Goal: Navigation & Orientation: Find specific page/section

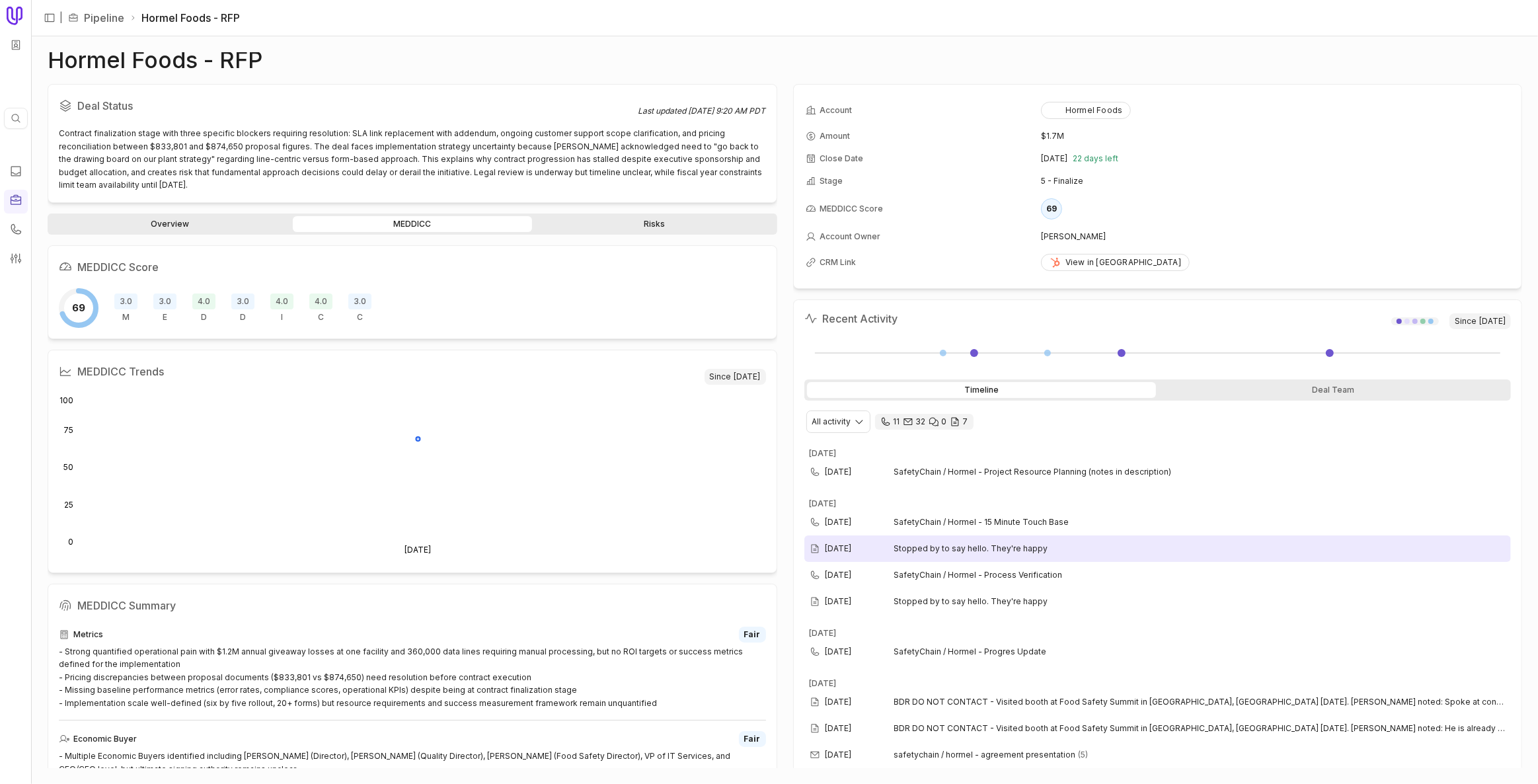
click at [768, 553] on div "Aug 14, 2025 Stopped by to say hello. They're happy" at bounding box center [1158, 549] width 707 height 27
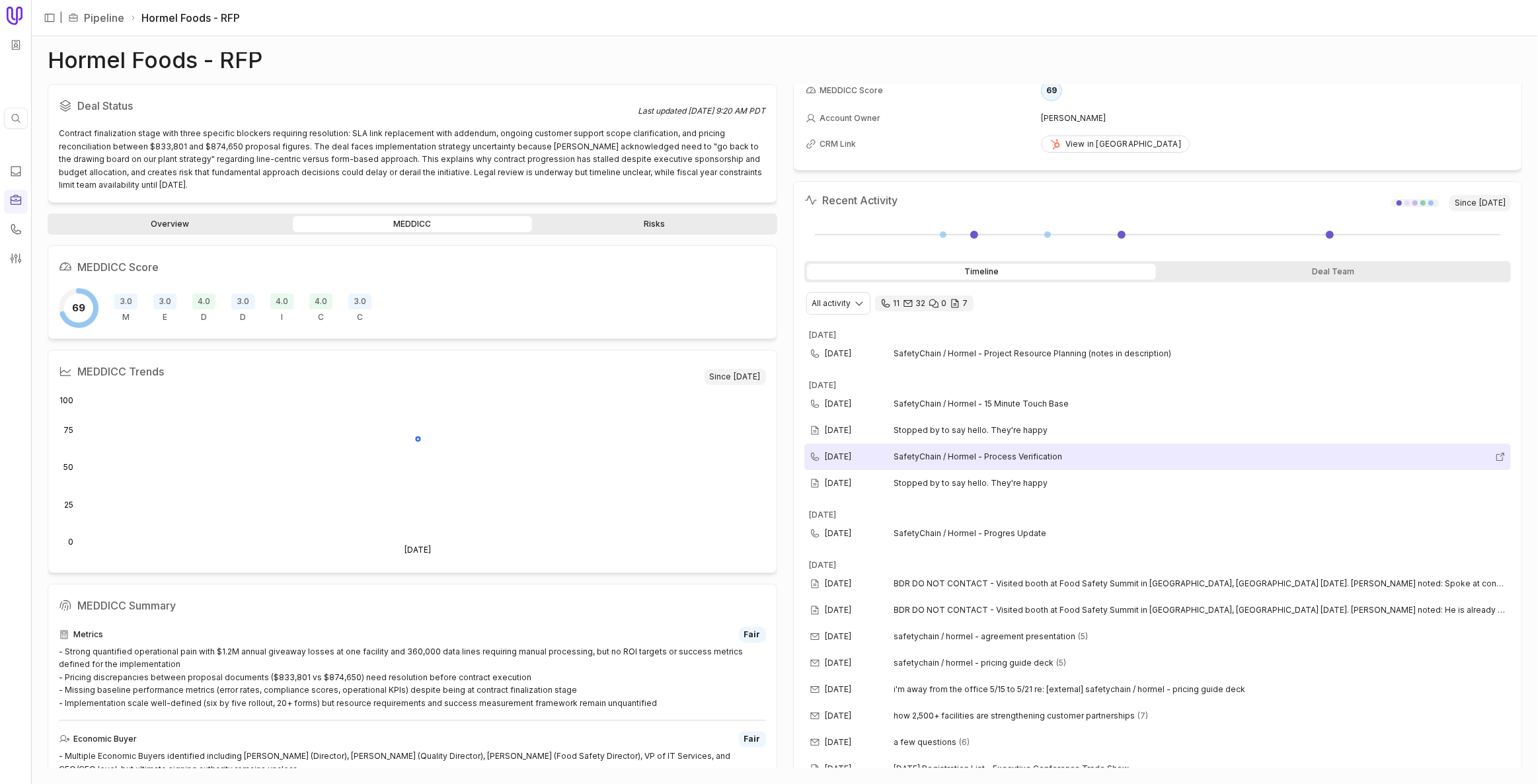
scroll to position [120, 0]
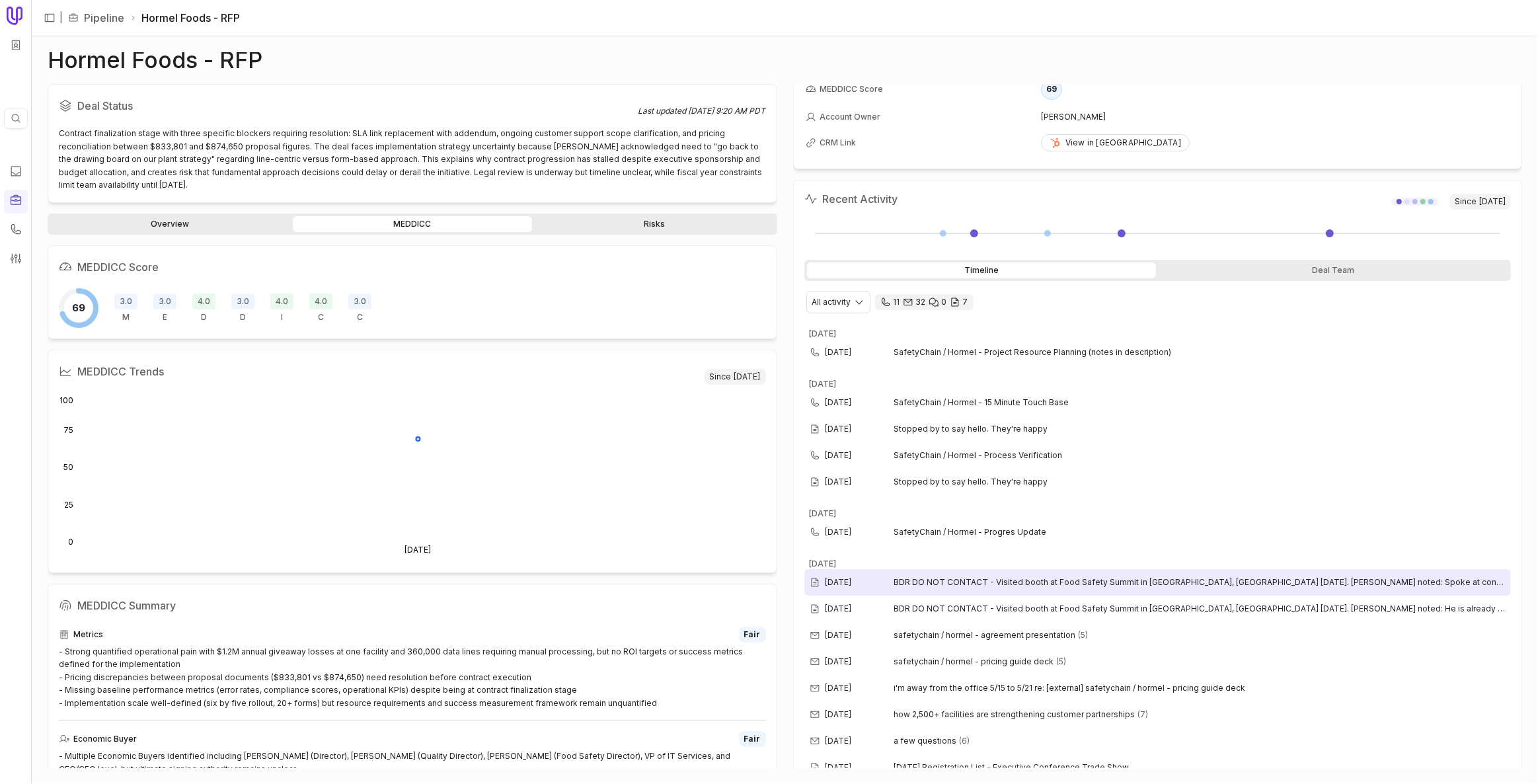
click at [768, 578] on span "BDR DO NOT CONTACT - Visited booth at Food Safety Summit in Rosemont, IL May 20…" at bounding box center [1200, 582] width 612 height 10
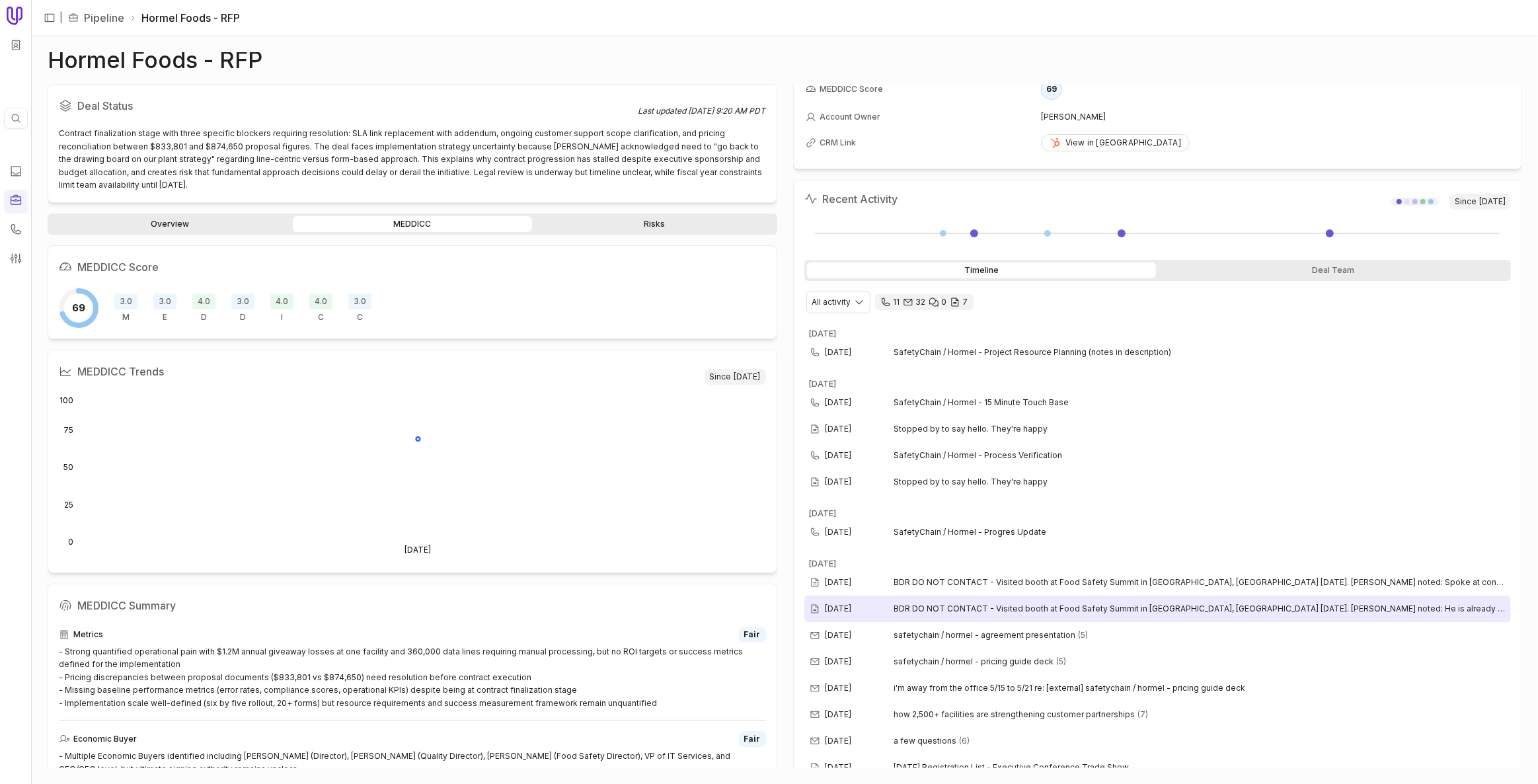
click at [768, 603] on span "BDR DO NOT CONTACT - Visited booth at Food Safety Summit in Rosemont, IL May 20…" at bounding box center [1200, 608] width 612 height 10
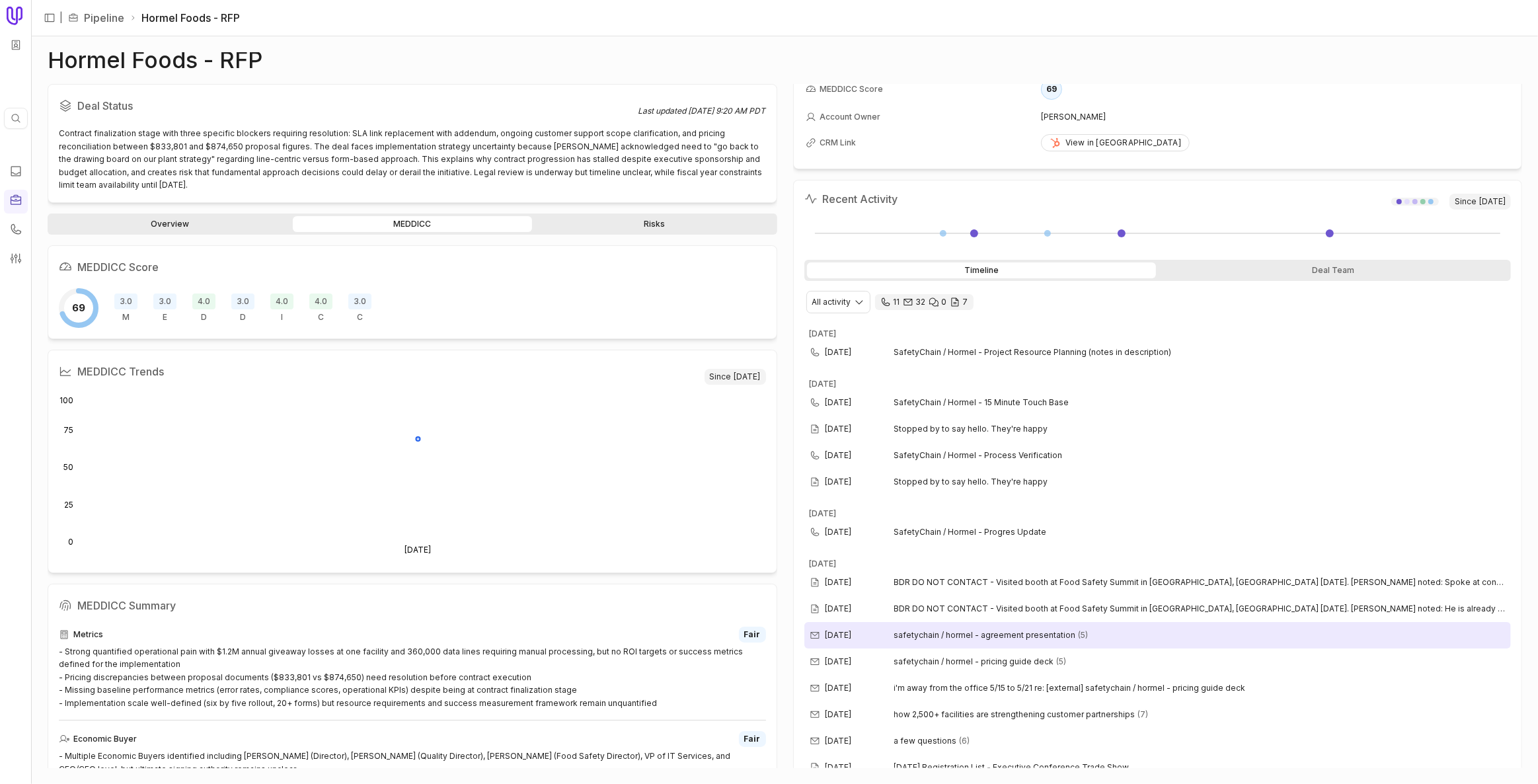
click at [768, 635] on span "safetychain / hormel - agreement presentation" at bounding box center [985, 635] width 182 height 10
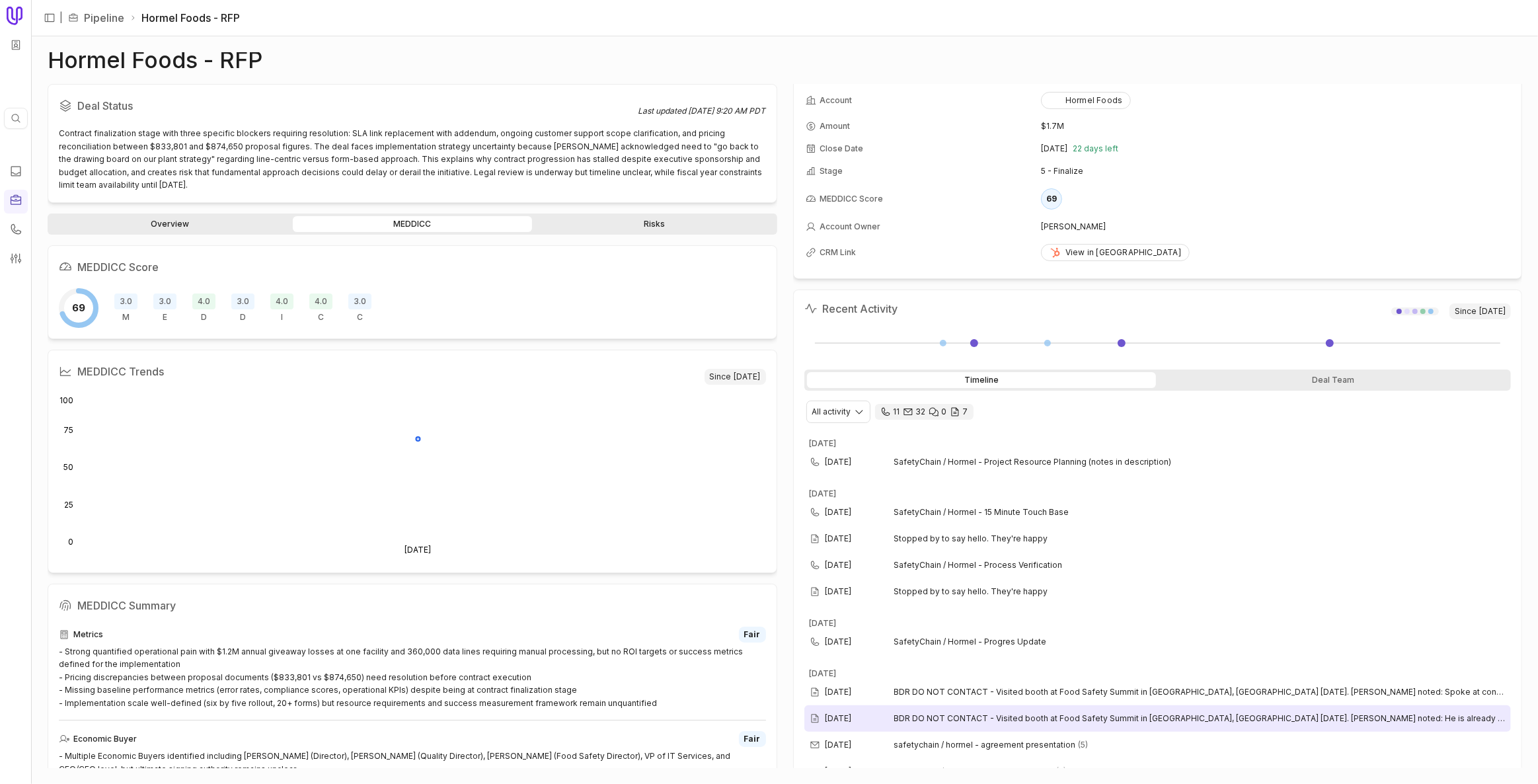
scroll to position [0, 0]
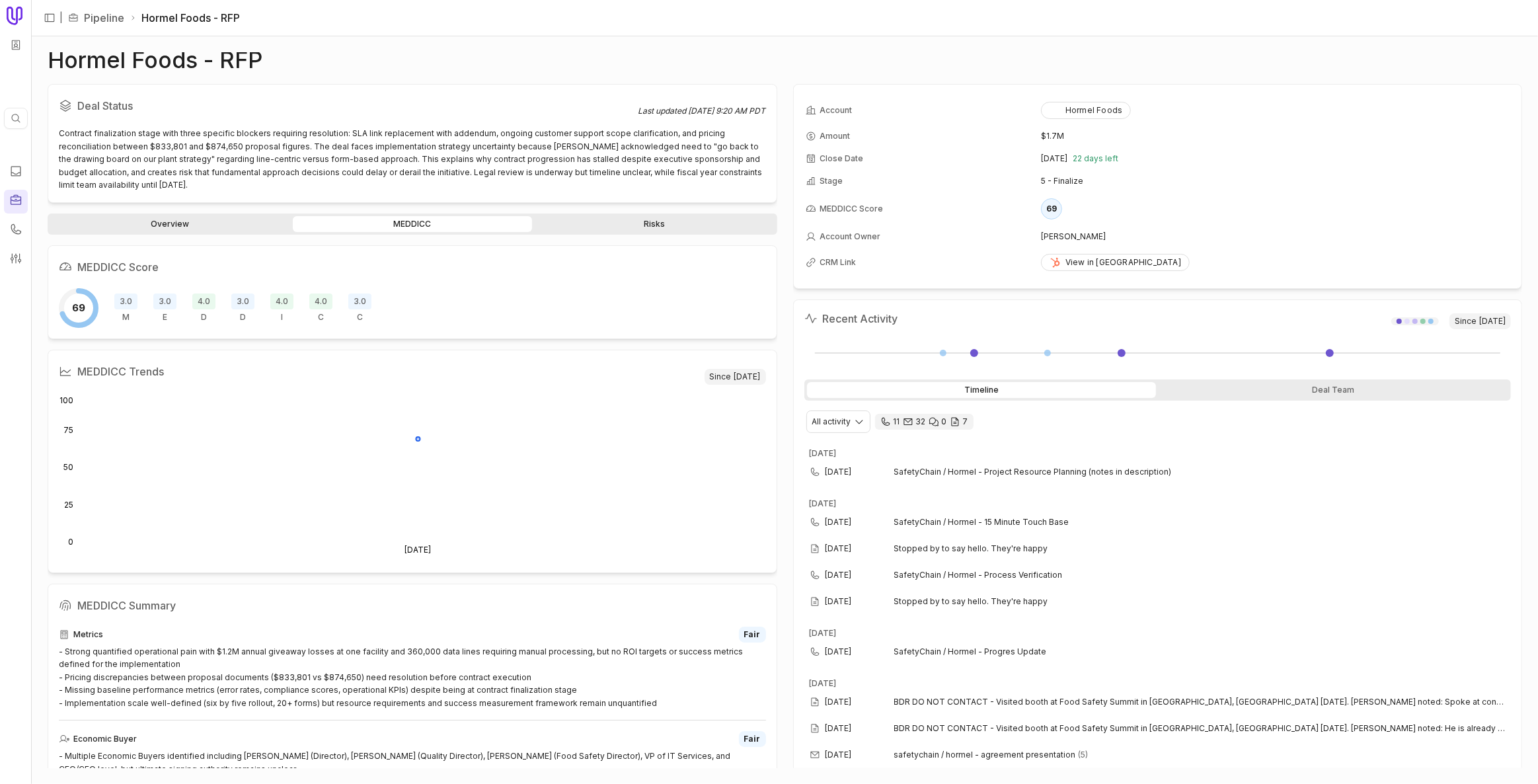
click at [23, 202] on link at bounding box center [16, 201] width 24 height 24
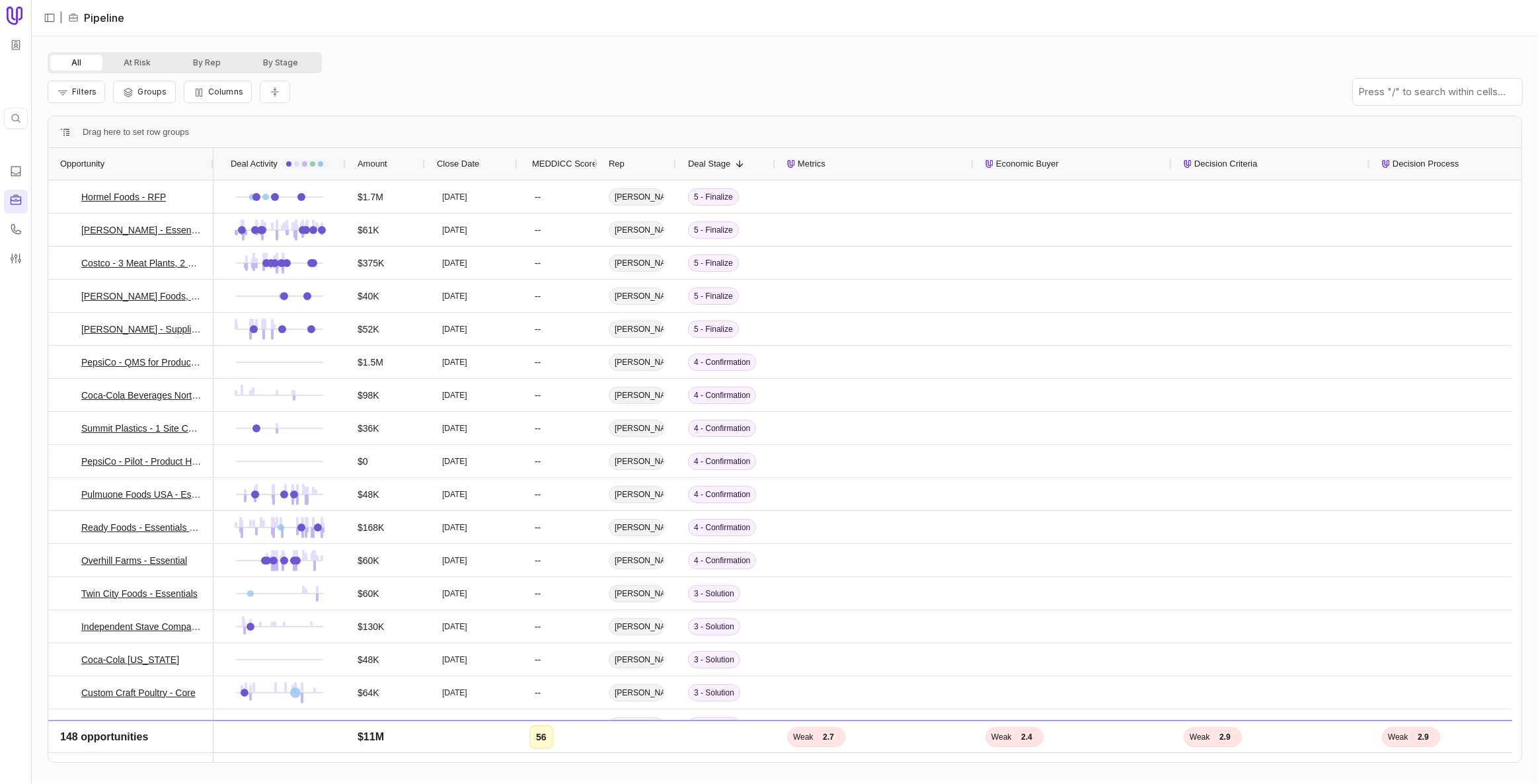
click at [580, 170] on span "MEDDICC Score" at bounding box center [564, 164] width 65 height 16
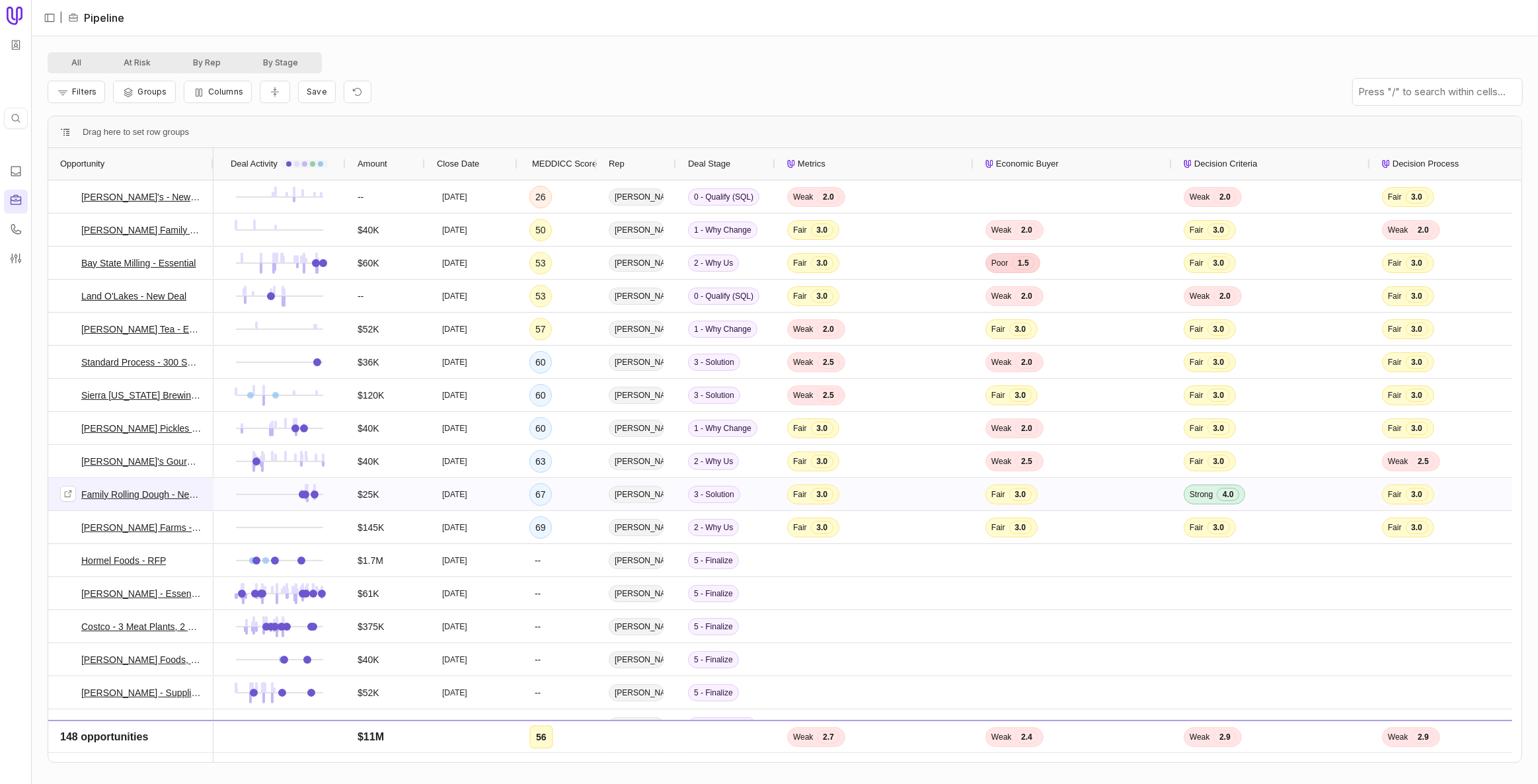
click at [164, 495] on link "Family Rolling Dough - New Deal" at bounding box center [142, 494] width 120 height 16
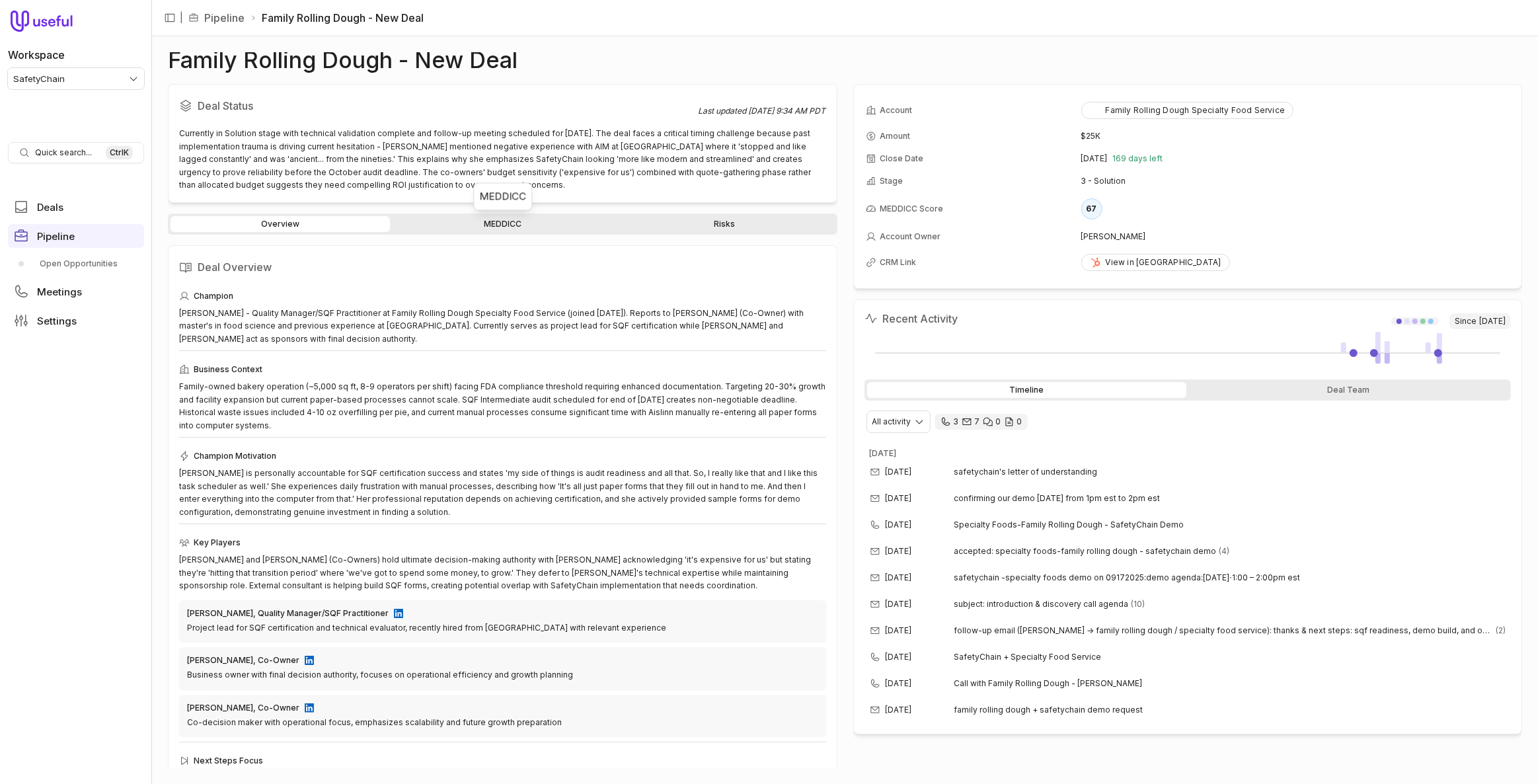
click at [509, 225] on link "MEDDICC" at bounding box center [502, 224] width 220 height 16
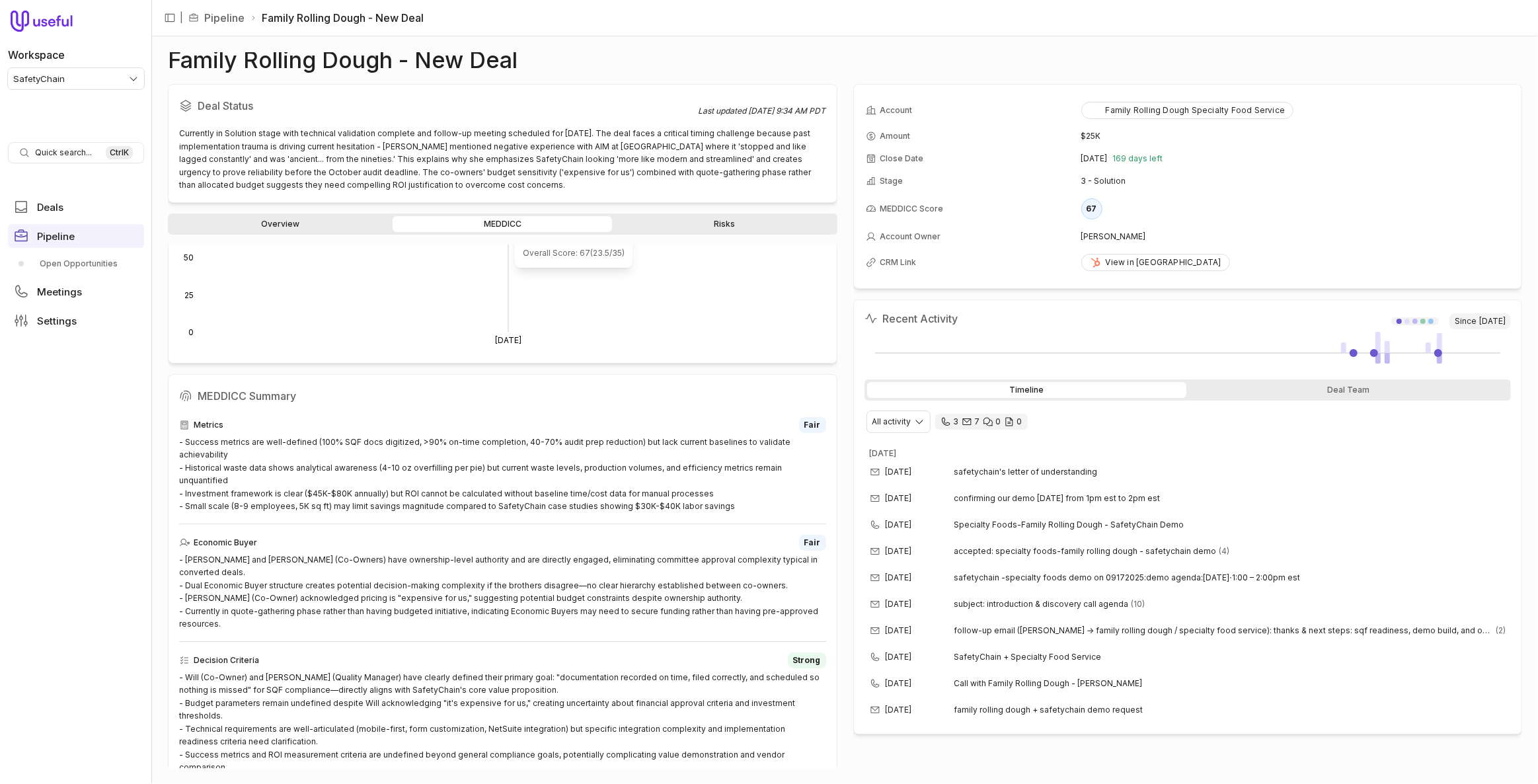
scroll to position [361, 0]
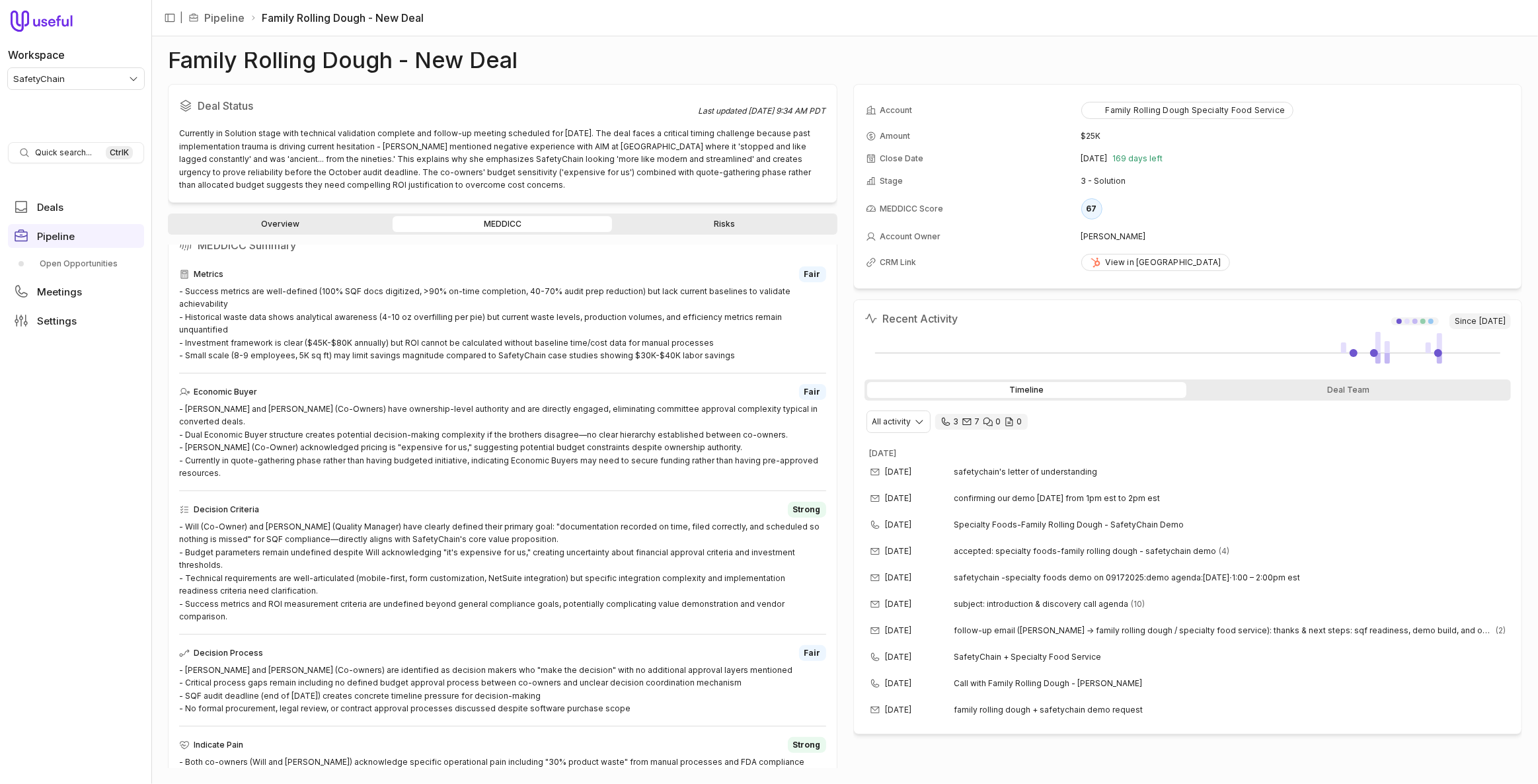
click at [316, 221] on link "Overview" at bounding box center [280, 224] width 220 height 16
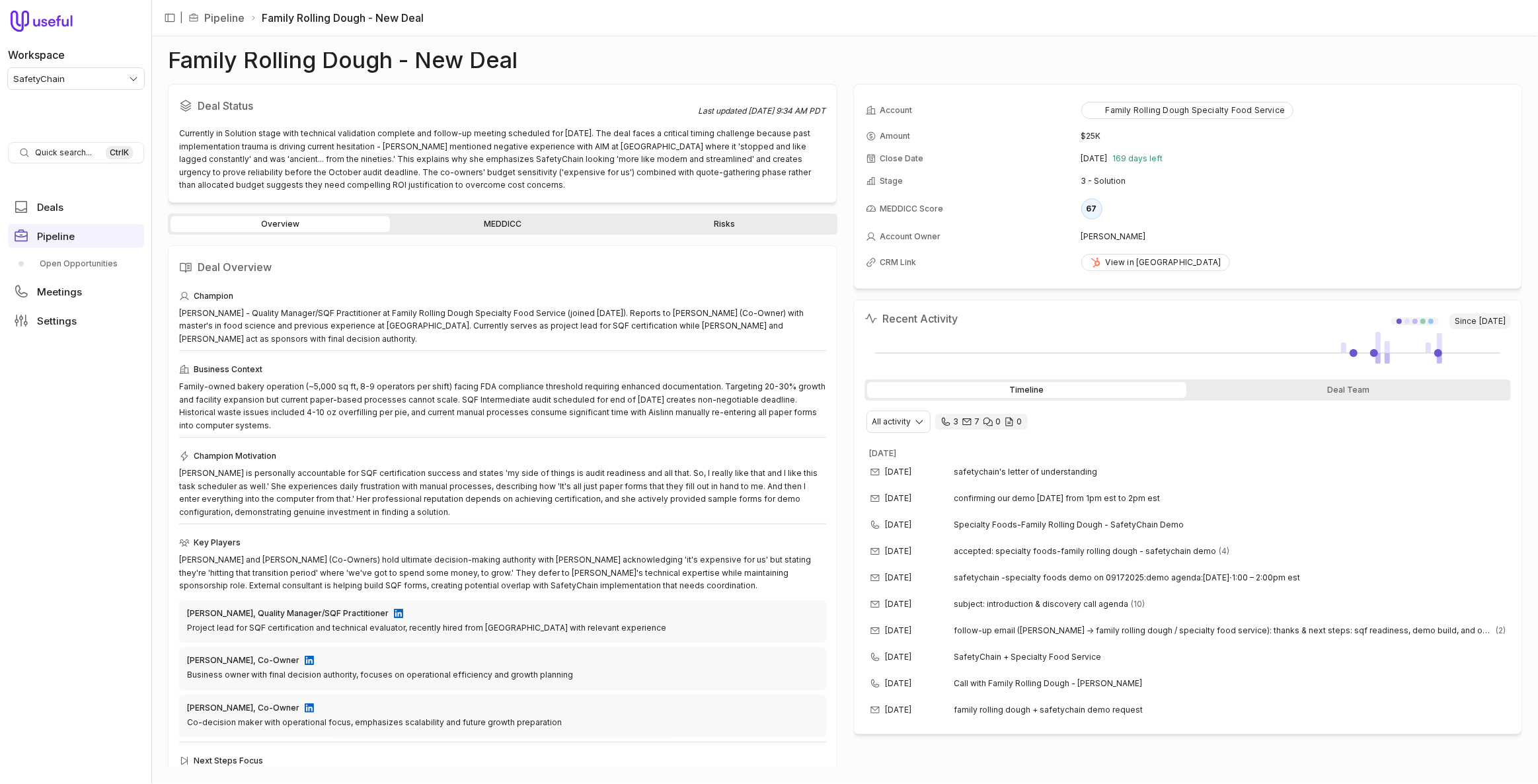
click at [740, 226] on link "Risks" at bounding box center [725, 224] width 220 height 16
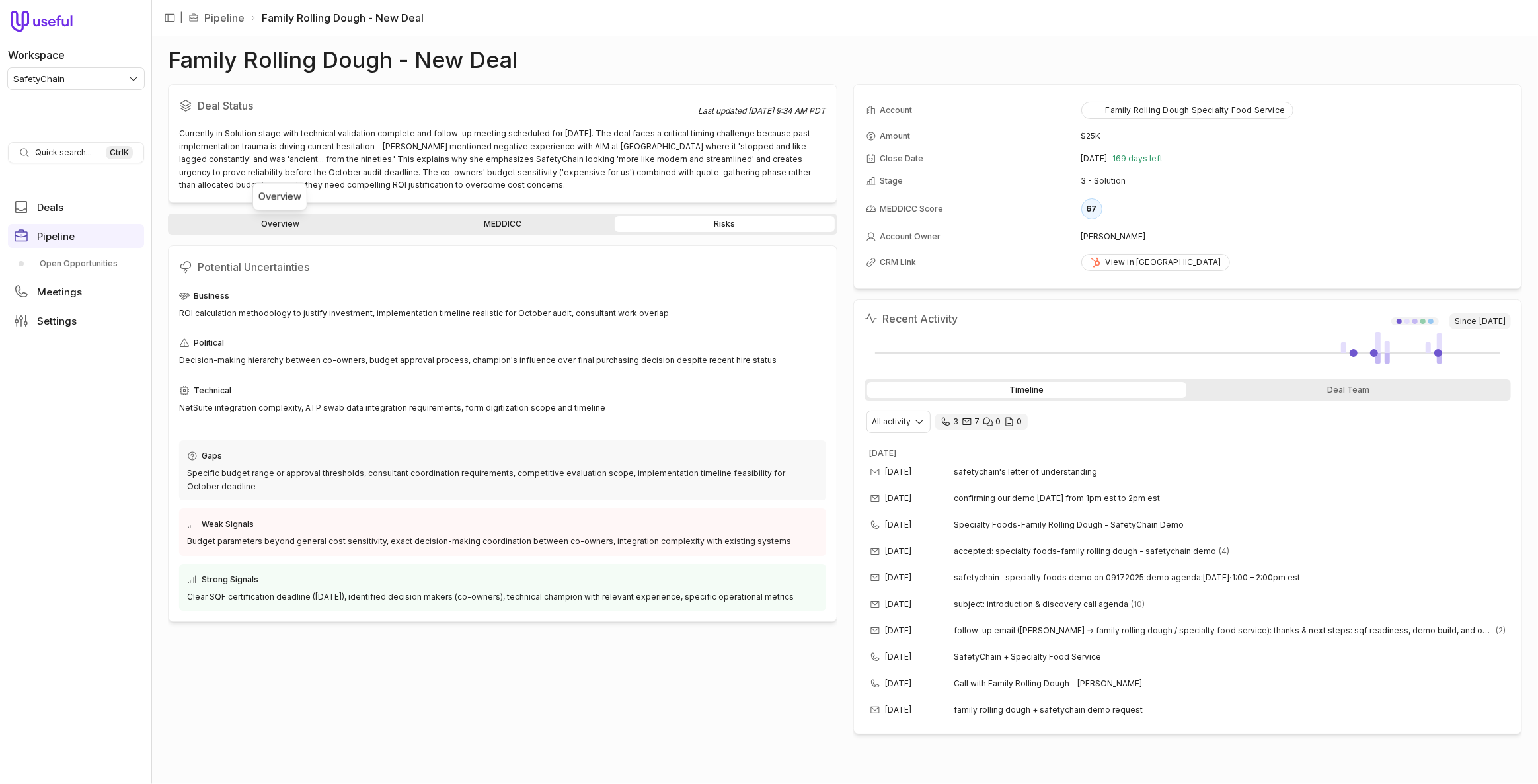
click at [275, 223] on link "Overview" at bounding box center [280, 224] width 220 height 16
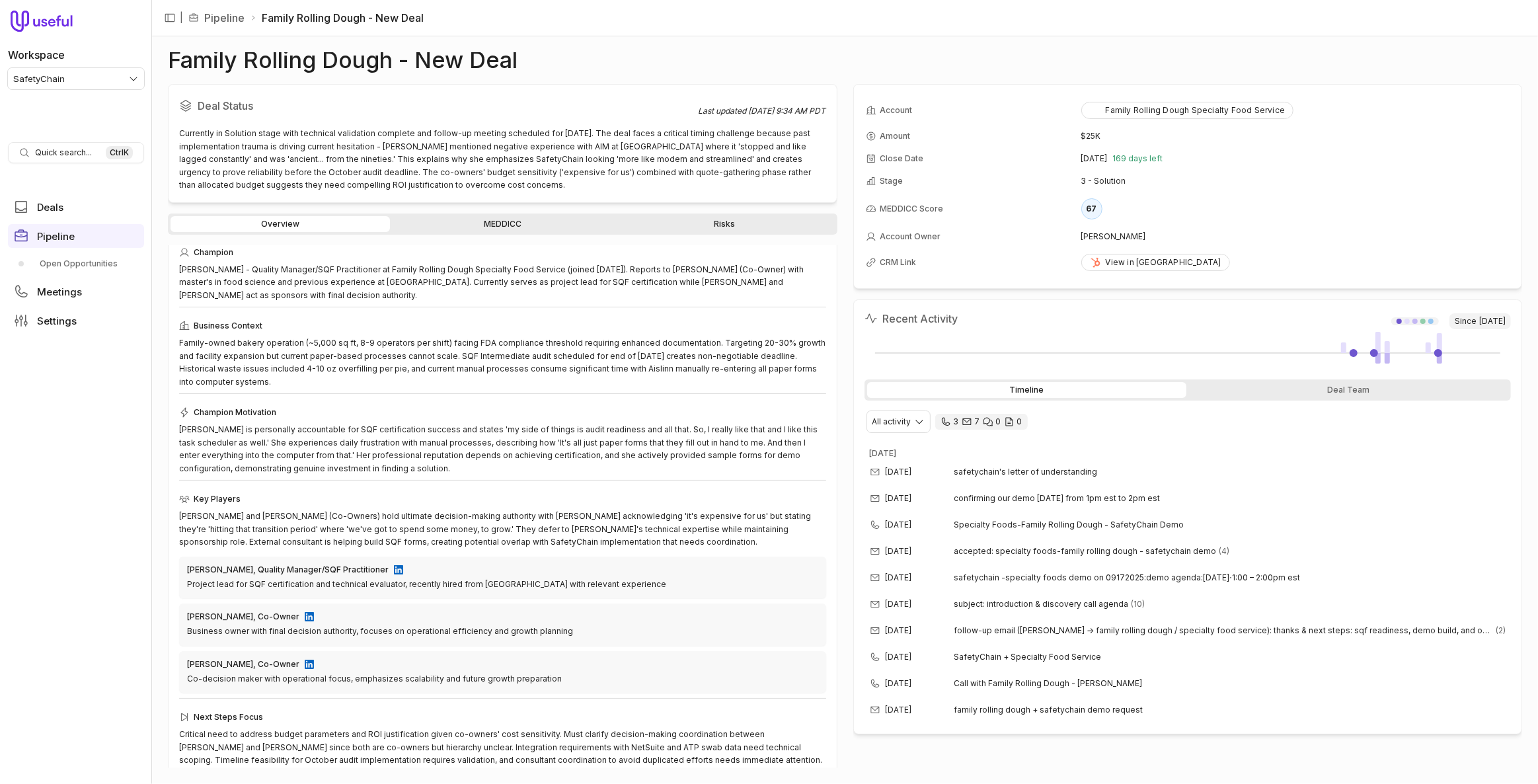
scroll to position [50, 0]
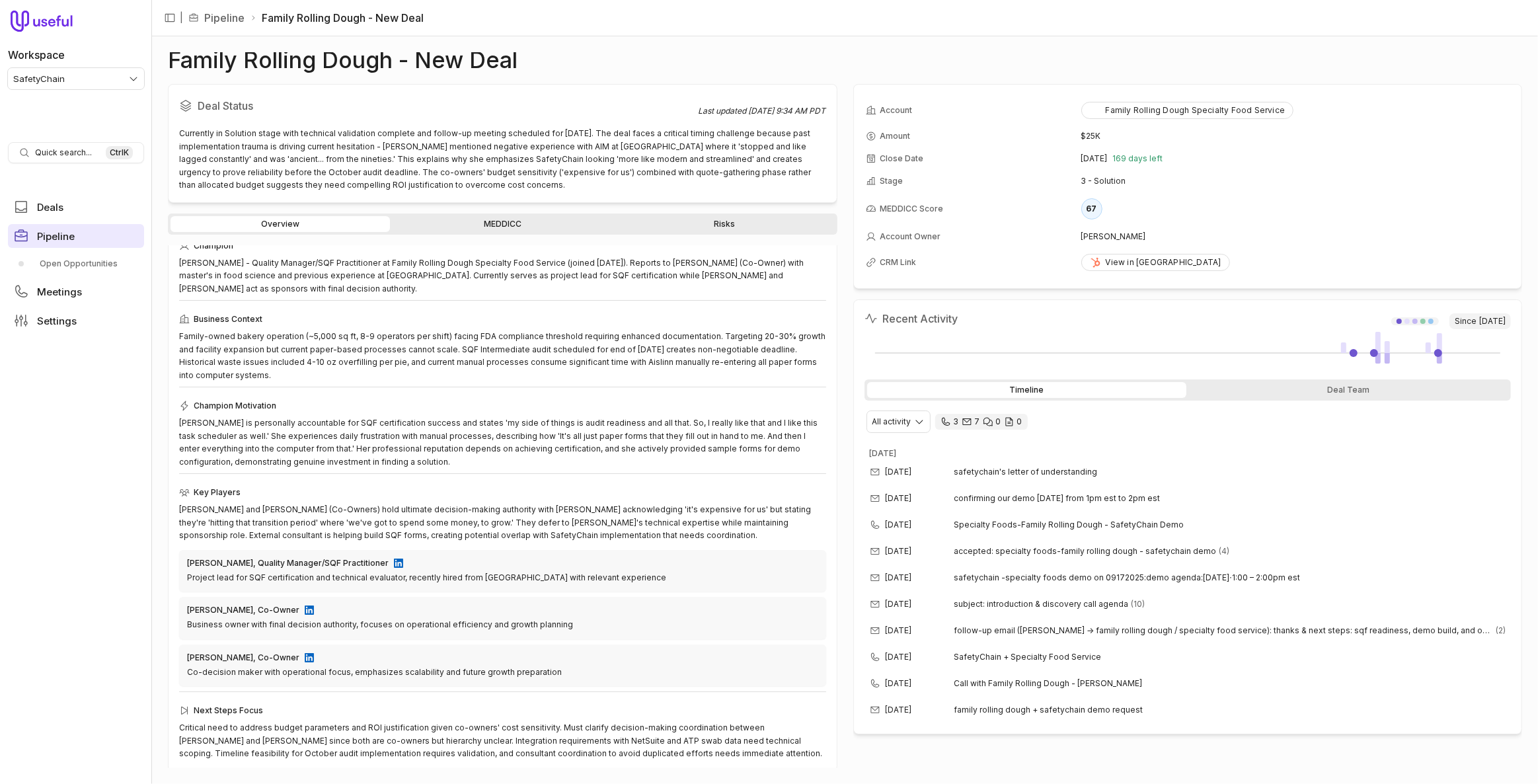
click at [74, 243] on link "Pipeline" at bounding box center [76, 236] width 136 height 24
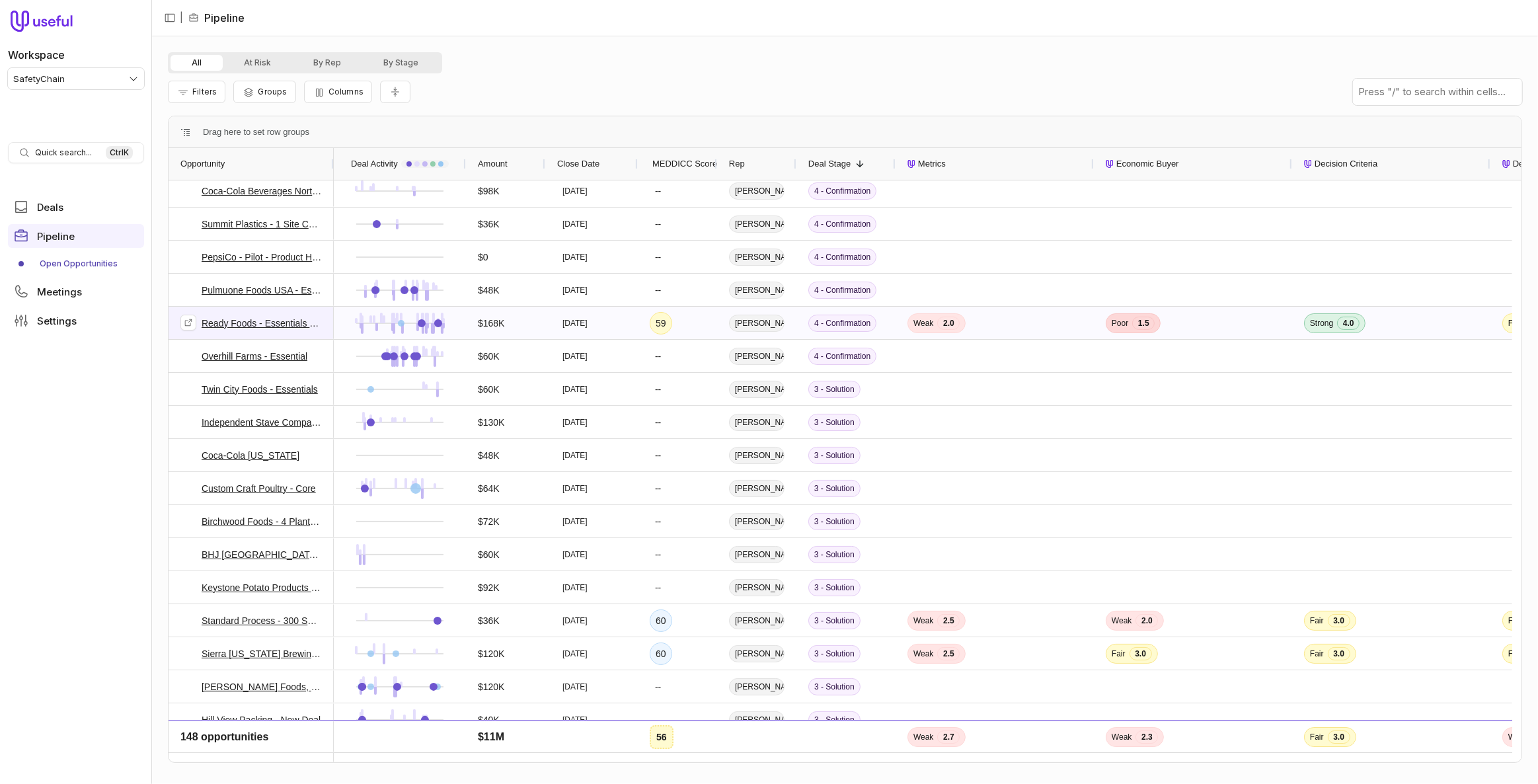
click at [291, 318] on link "Ready Foods - Essentials (4 Sites), Supplier" at bounding box center [262, 323] width 120 height 16
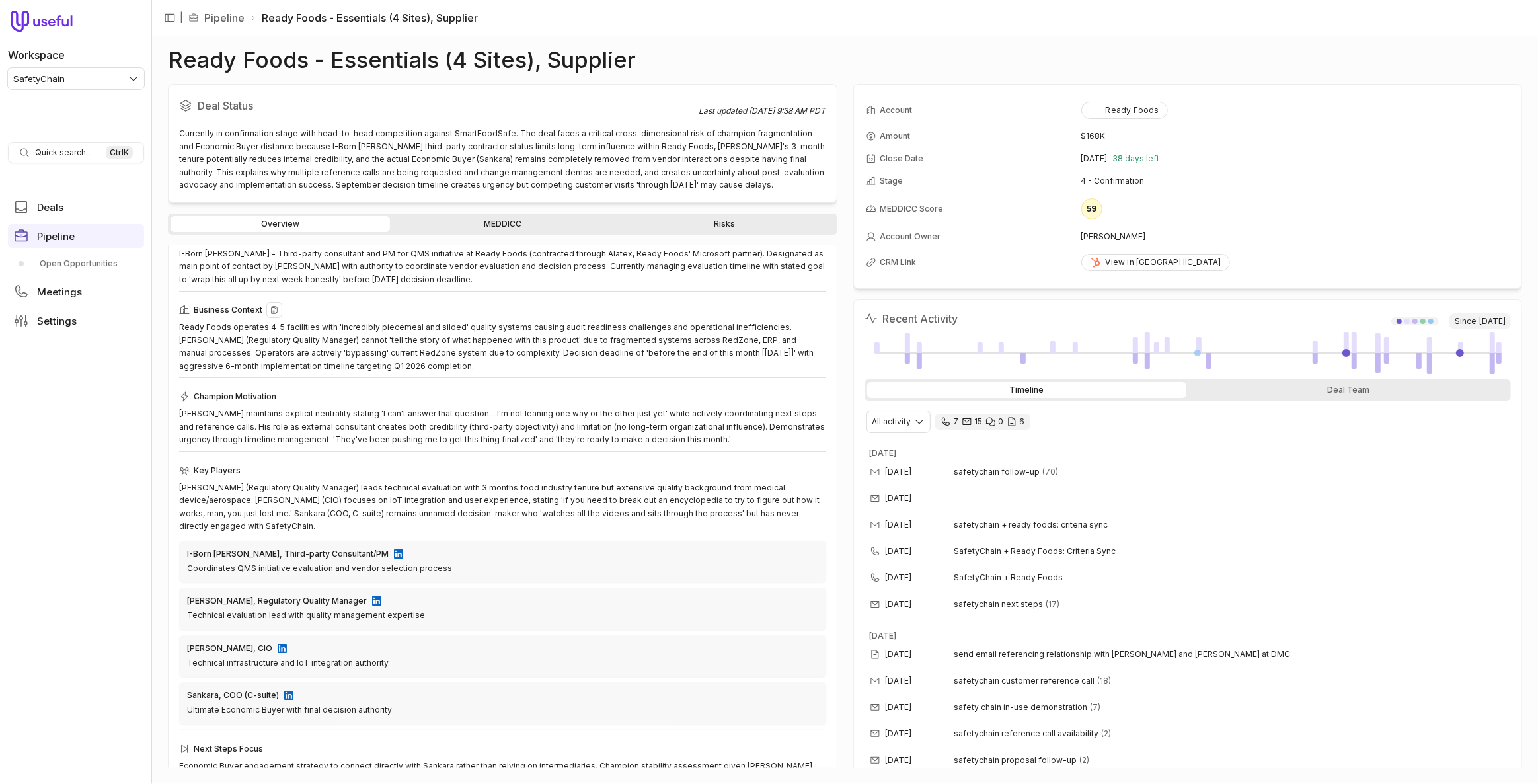
scroll to position [110, 0]
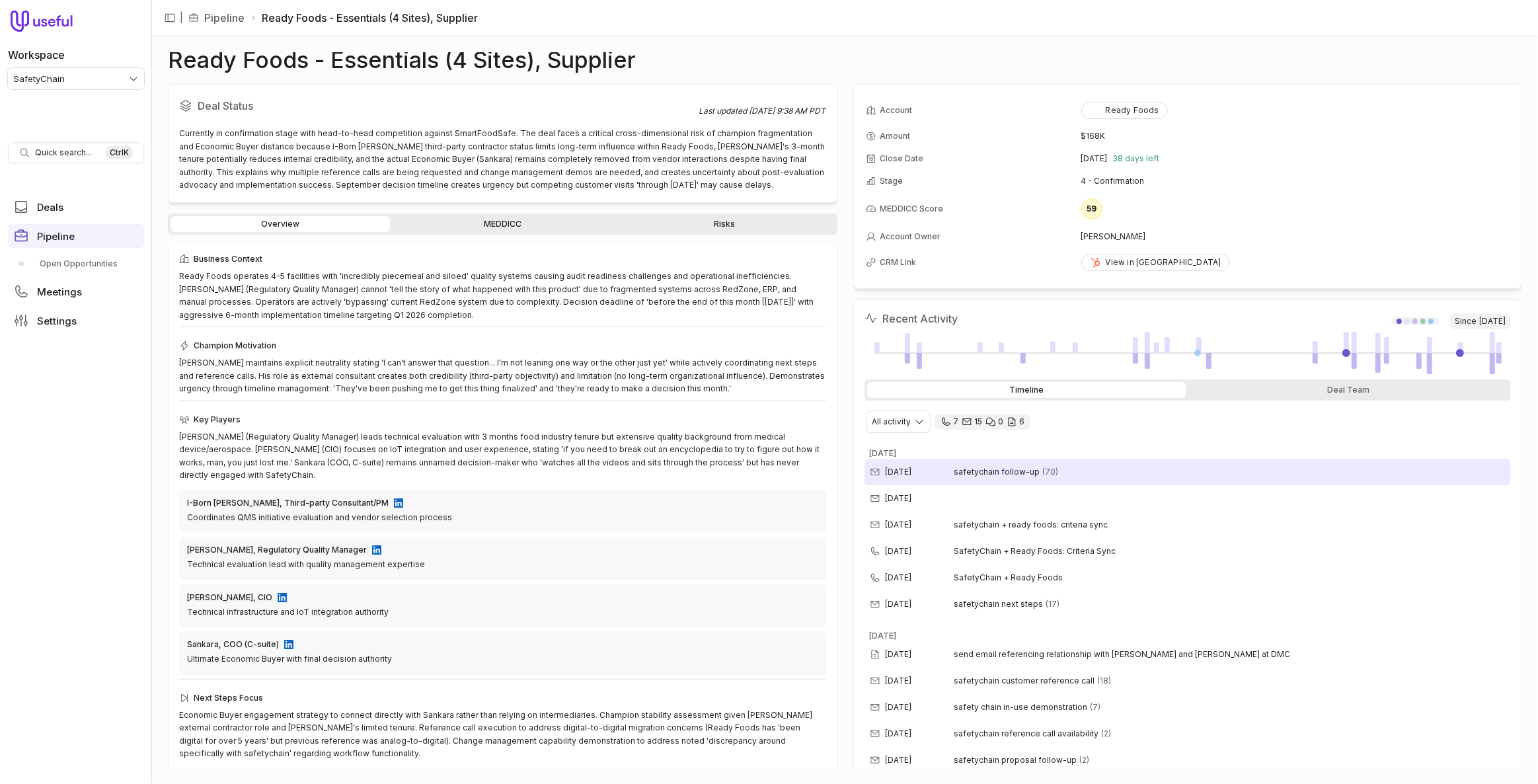
click at [956, 471] on span "safetychain follow-up" at bounding box center [998, 471] width 86 height 10
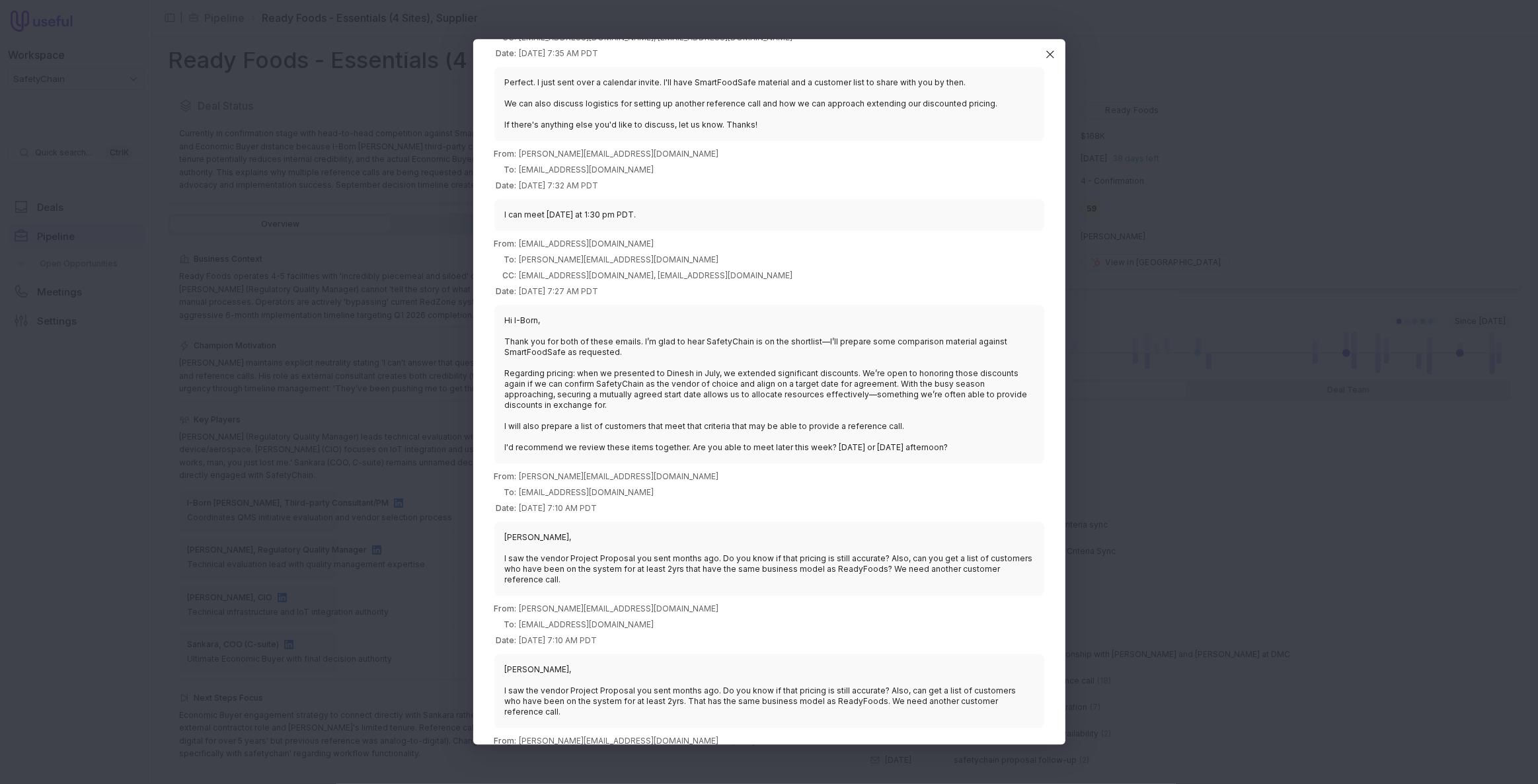
scroll to position [3726, 0]
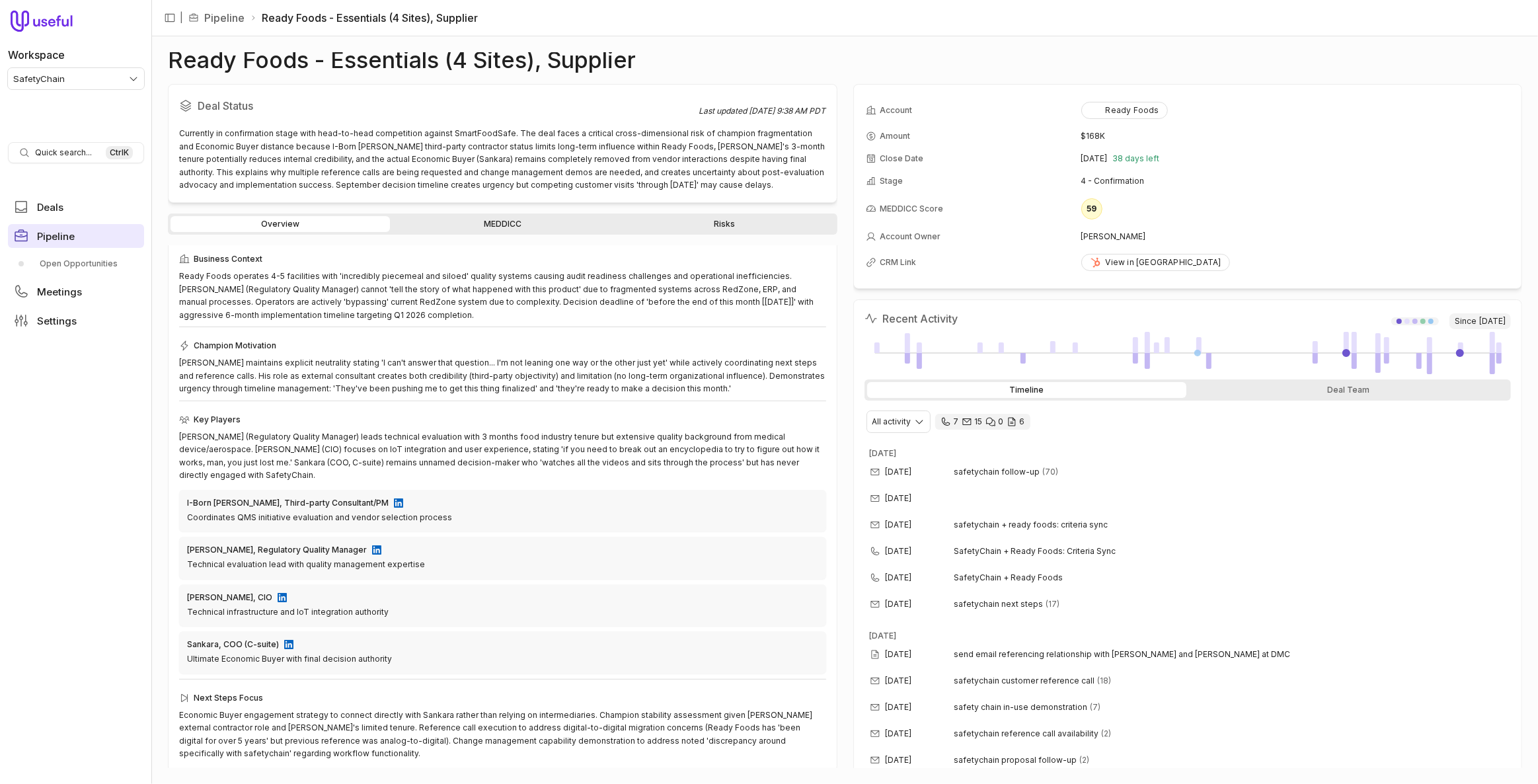
click at [29, 239] on link "Pipeline" at bounding box center [76, 236] width 136 height 24
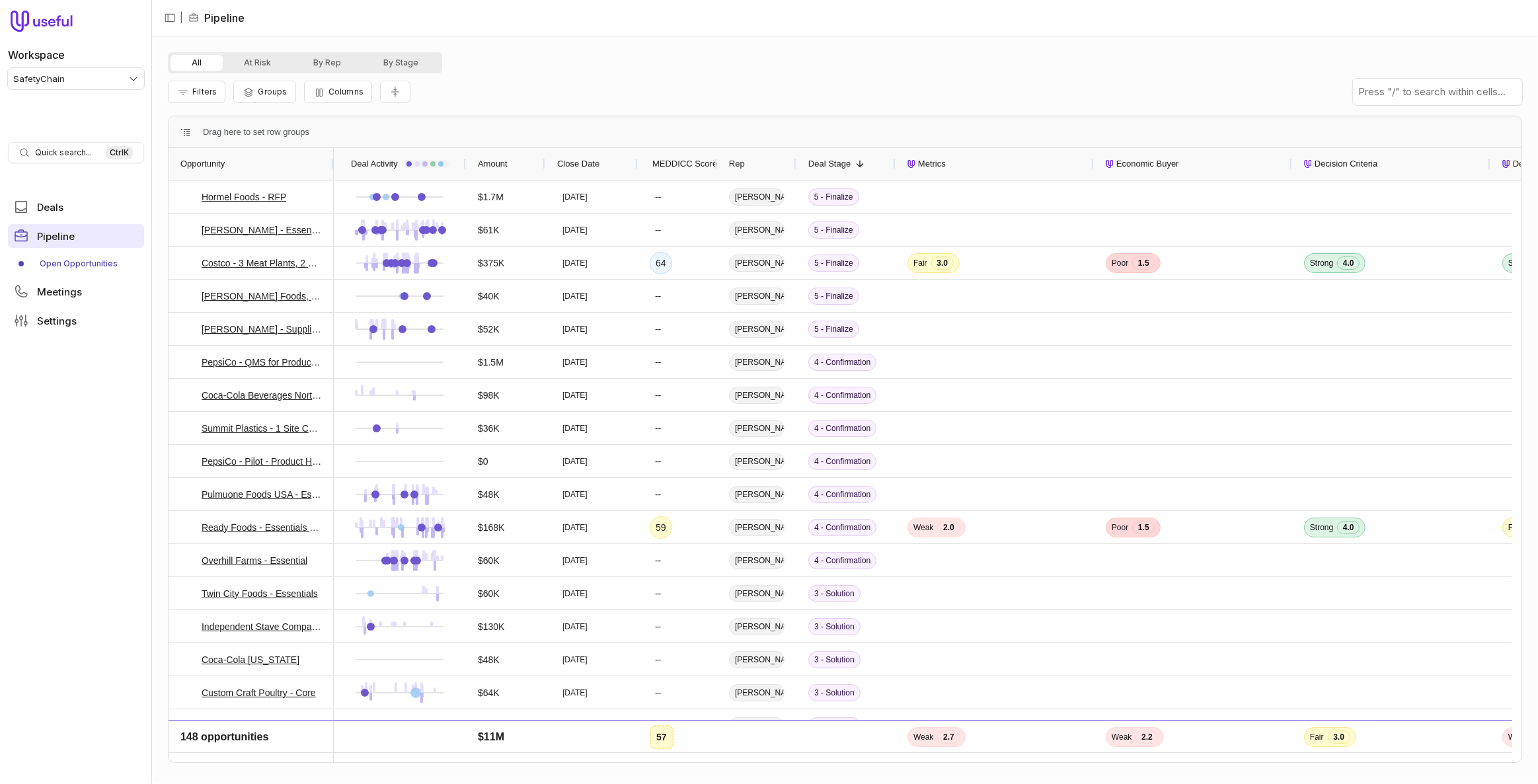
click at [698, 158] on span "MEDDICC Score" at bounding box center [685, 164] width 65 height 16
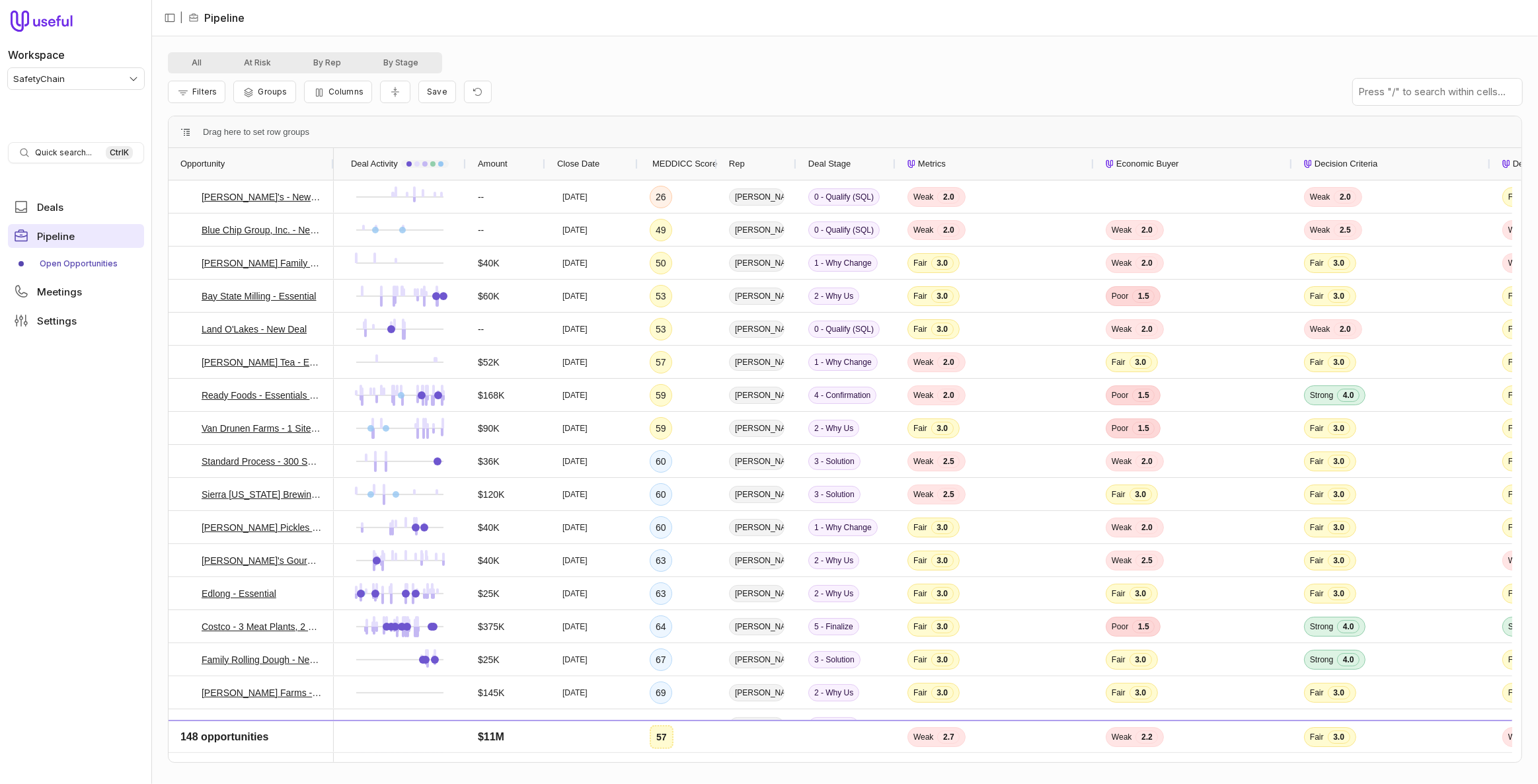
click at [650, 157] on div "MEDDICC Score" at bounding box center [677, 164] width 55 height 31
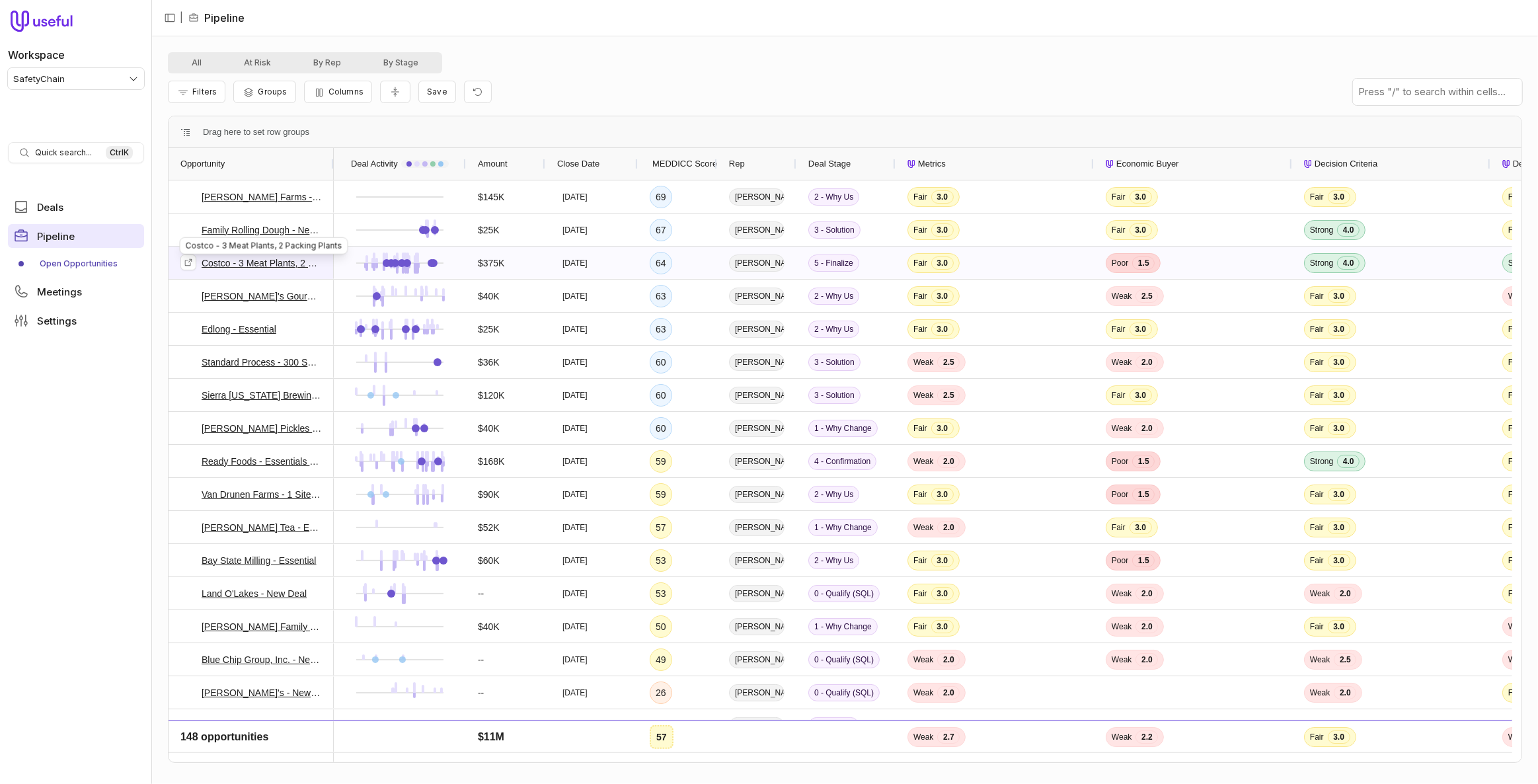
click at [216, 260] on link "Costco - 3 Meat Plants, 2 Packing Plants" at bounding box center [262, 263] width 120 height 16
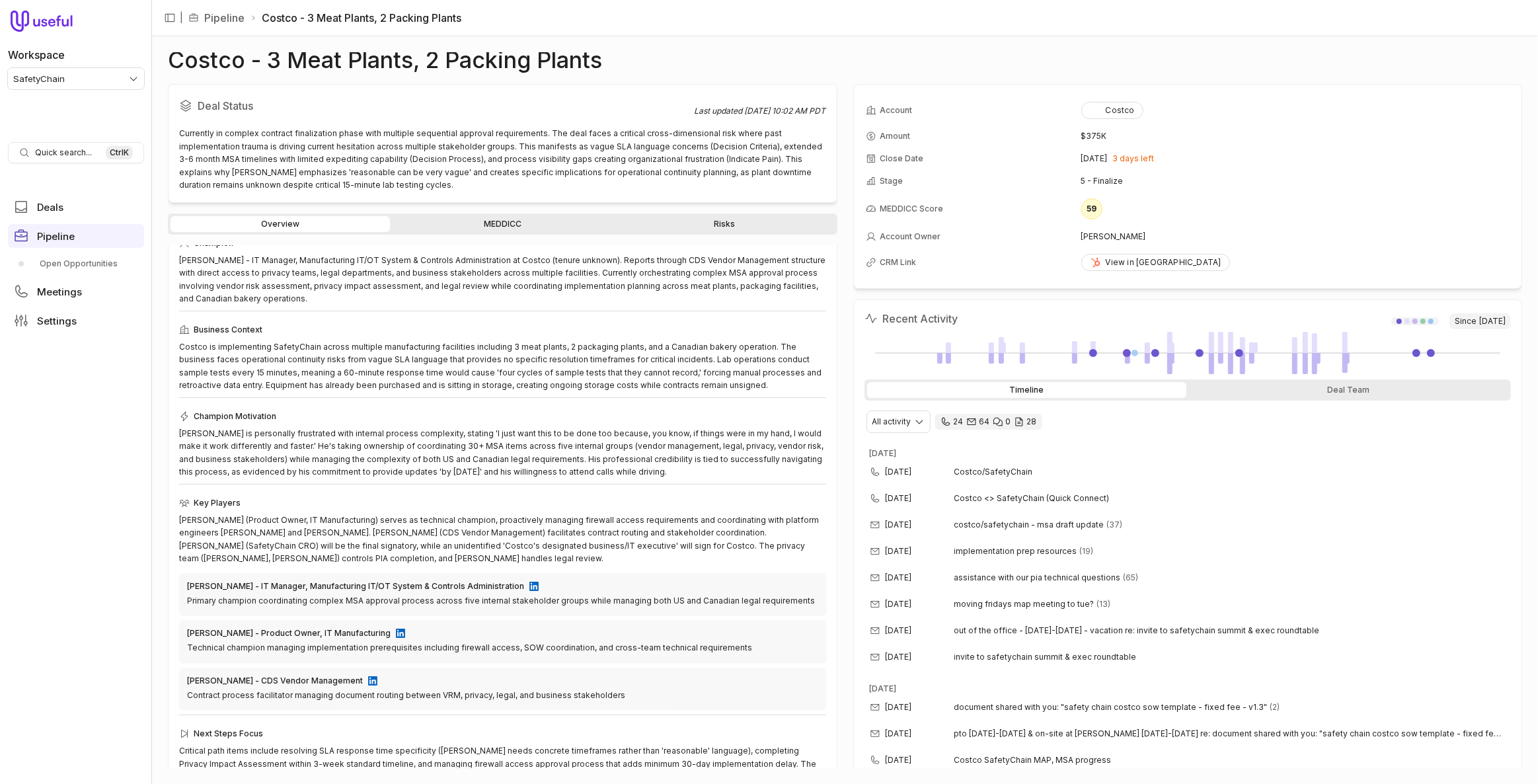
scroll to position [60, 0]
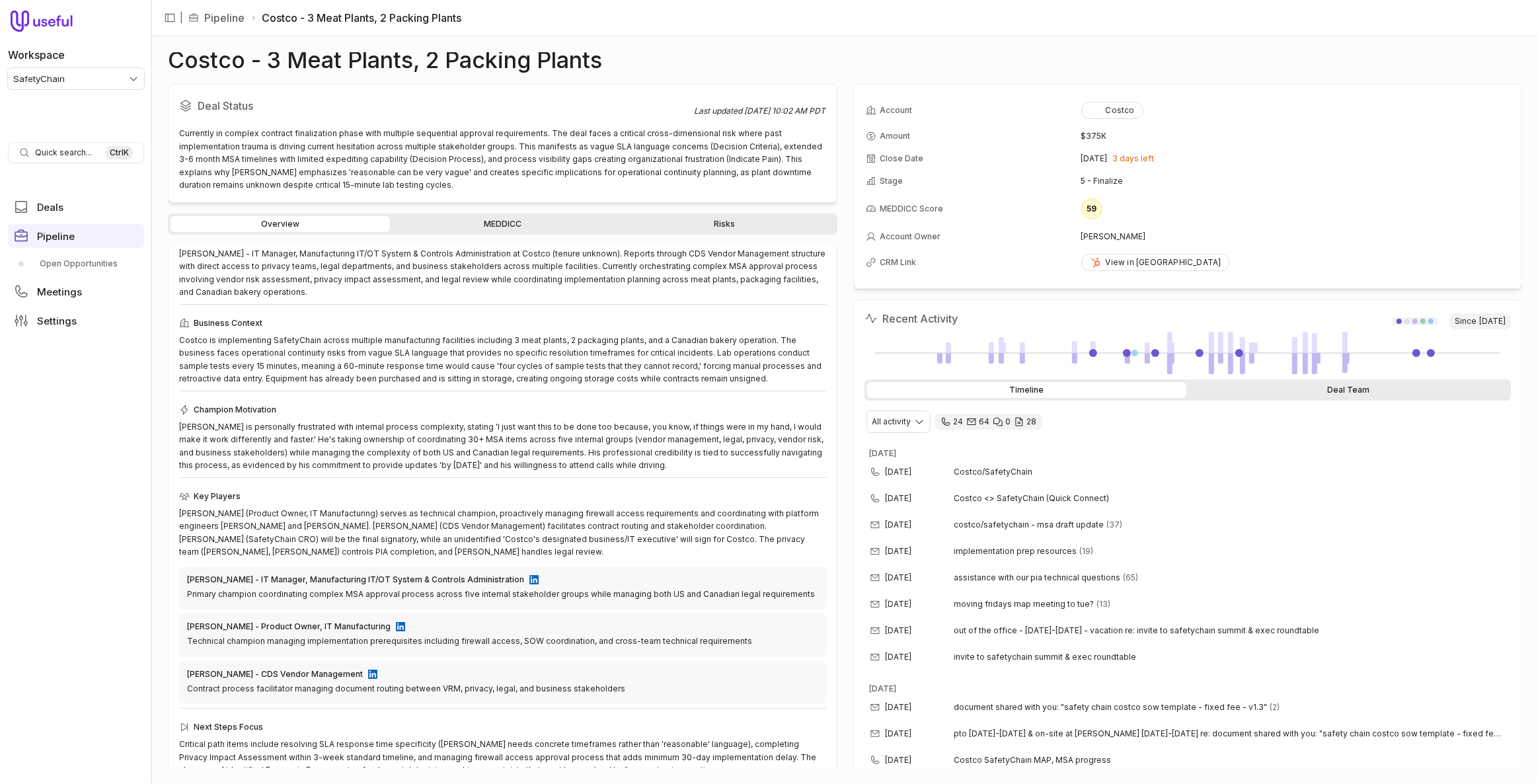
drag, startPoint x: 1309, startPoint y: 376, endPoint x: 1309, endPoint y: 391, distance: 15.0
click at [1309, 384] on div "Timeline Deal Team" at bounding box center [1188, 390] width 647 height 21
click at [1309, 391] on div "Deal Team" at bounding box center [1348, 389] width 320 height 16
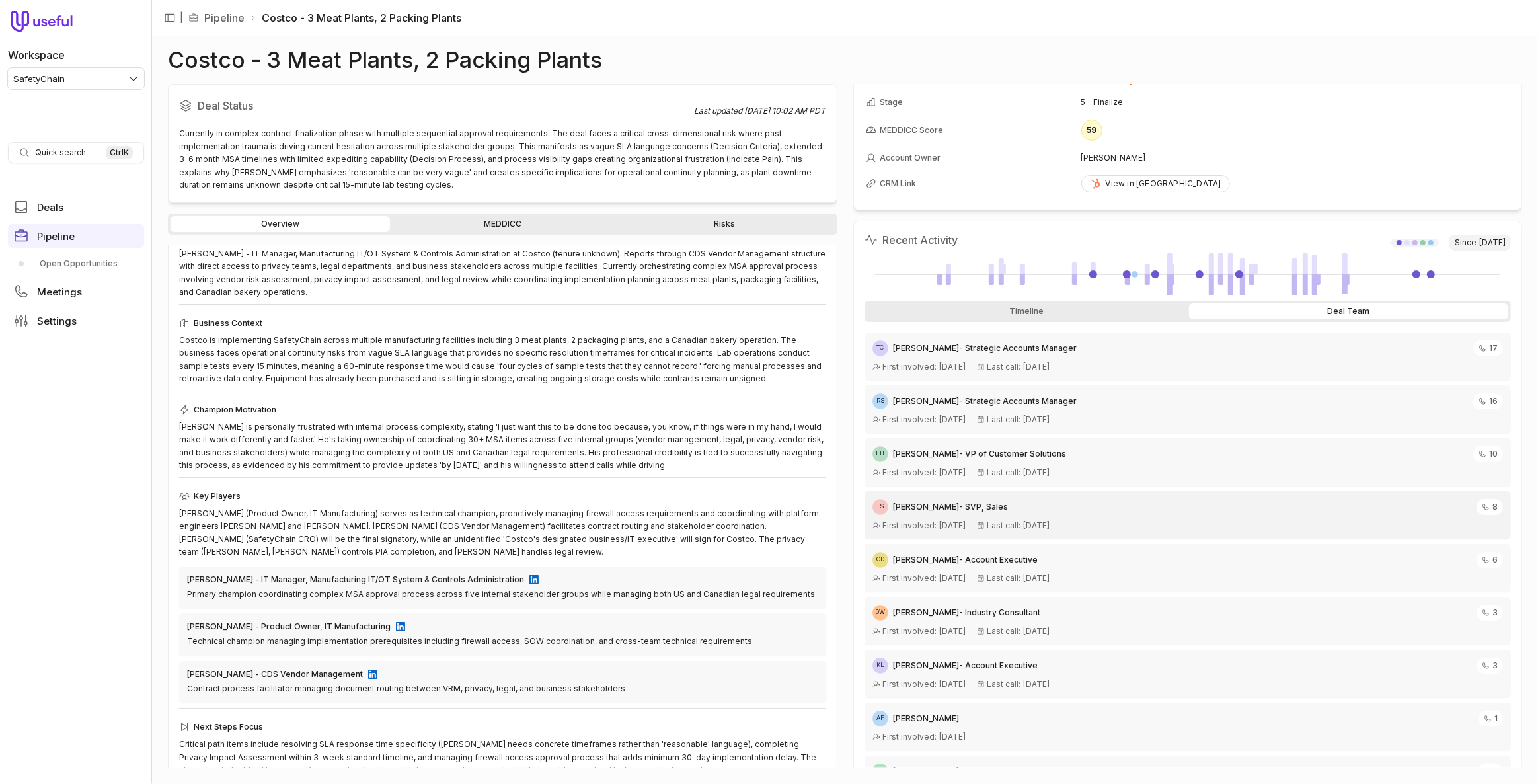
scroll to position [120, 0]
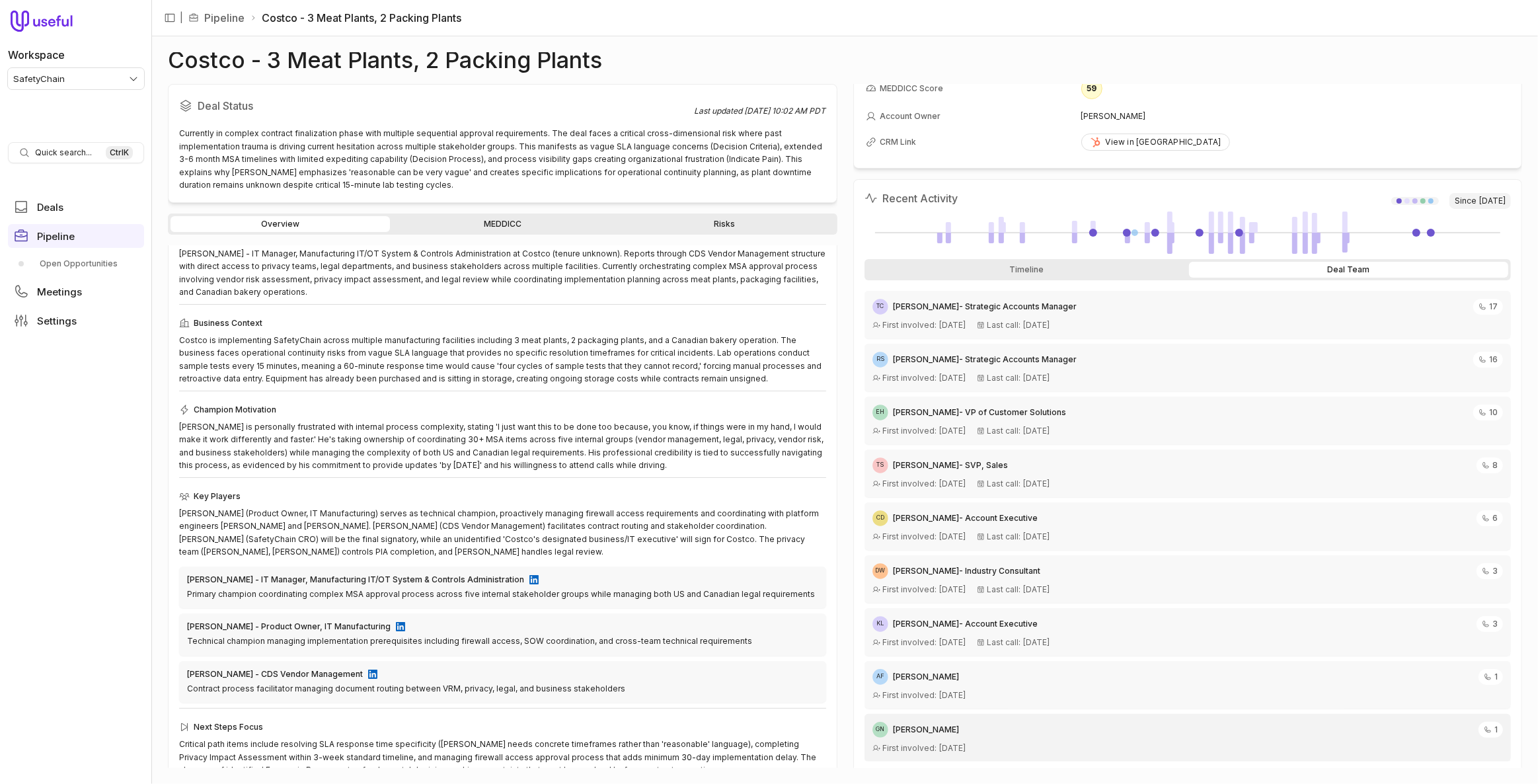
click at [1187, 727] on div "GN [PERSON_NAME]" at bounding box center [1175, 729] width 607 height 16
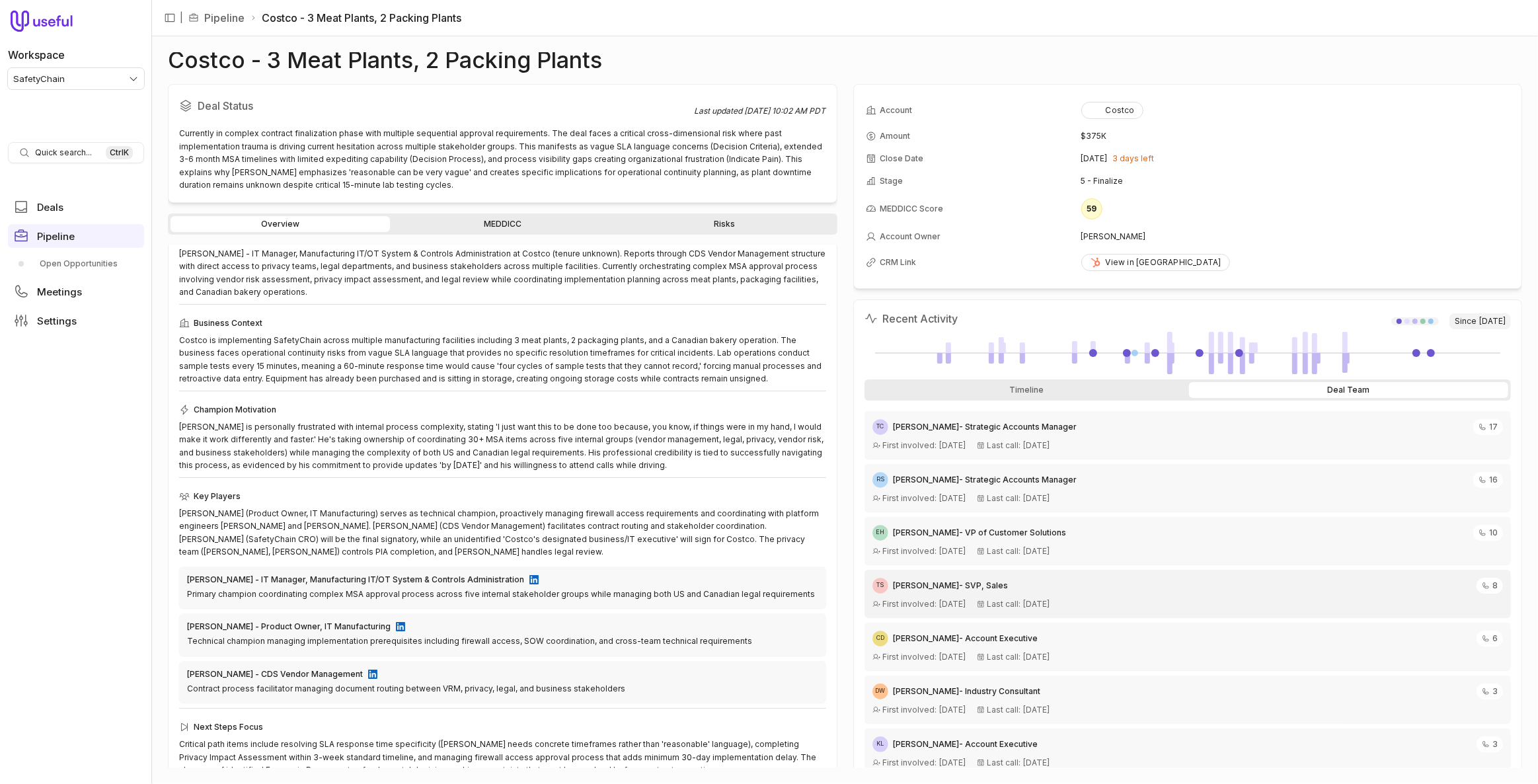
scroll to position [120, 0]
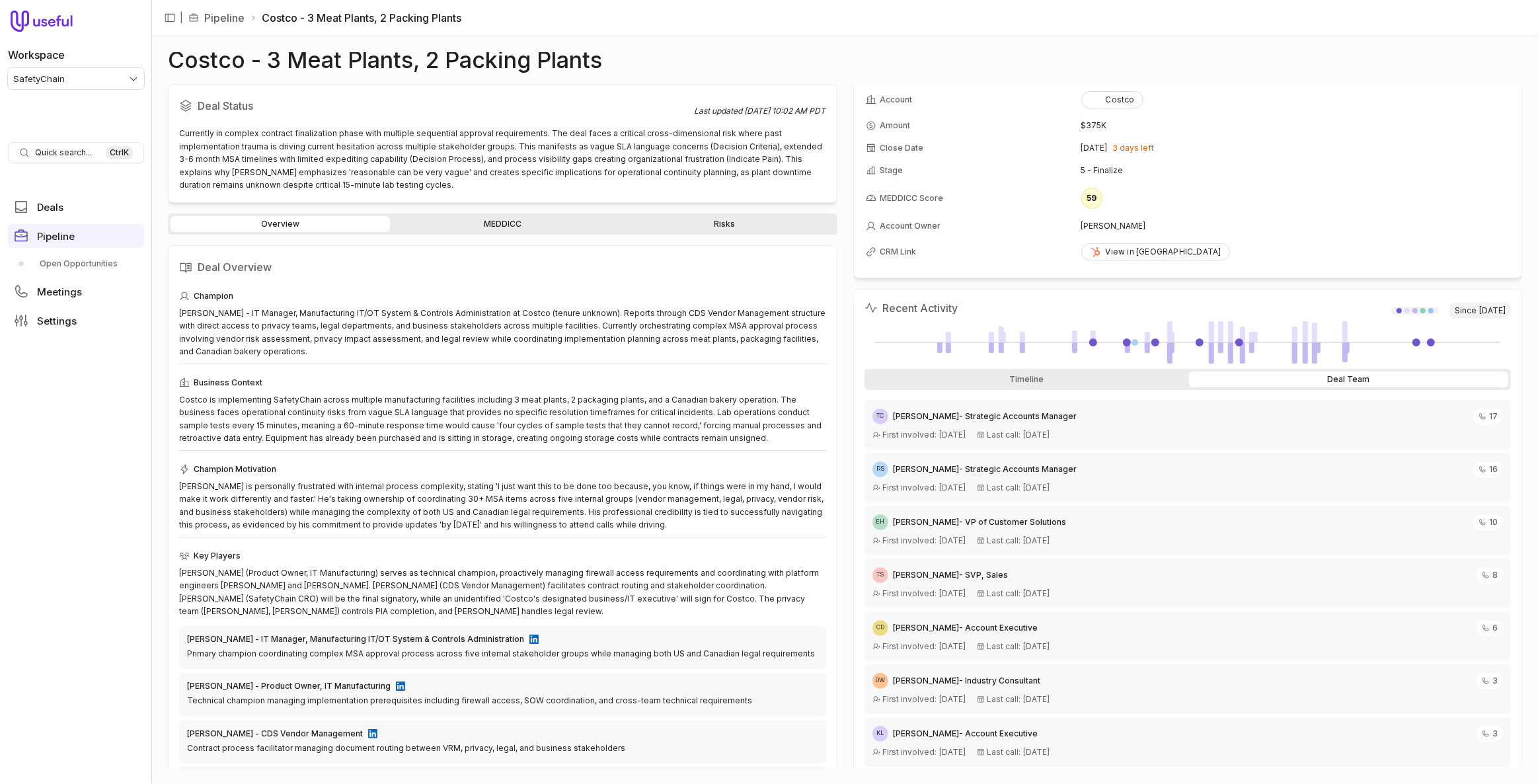
scroll to position [60, 0]
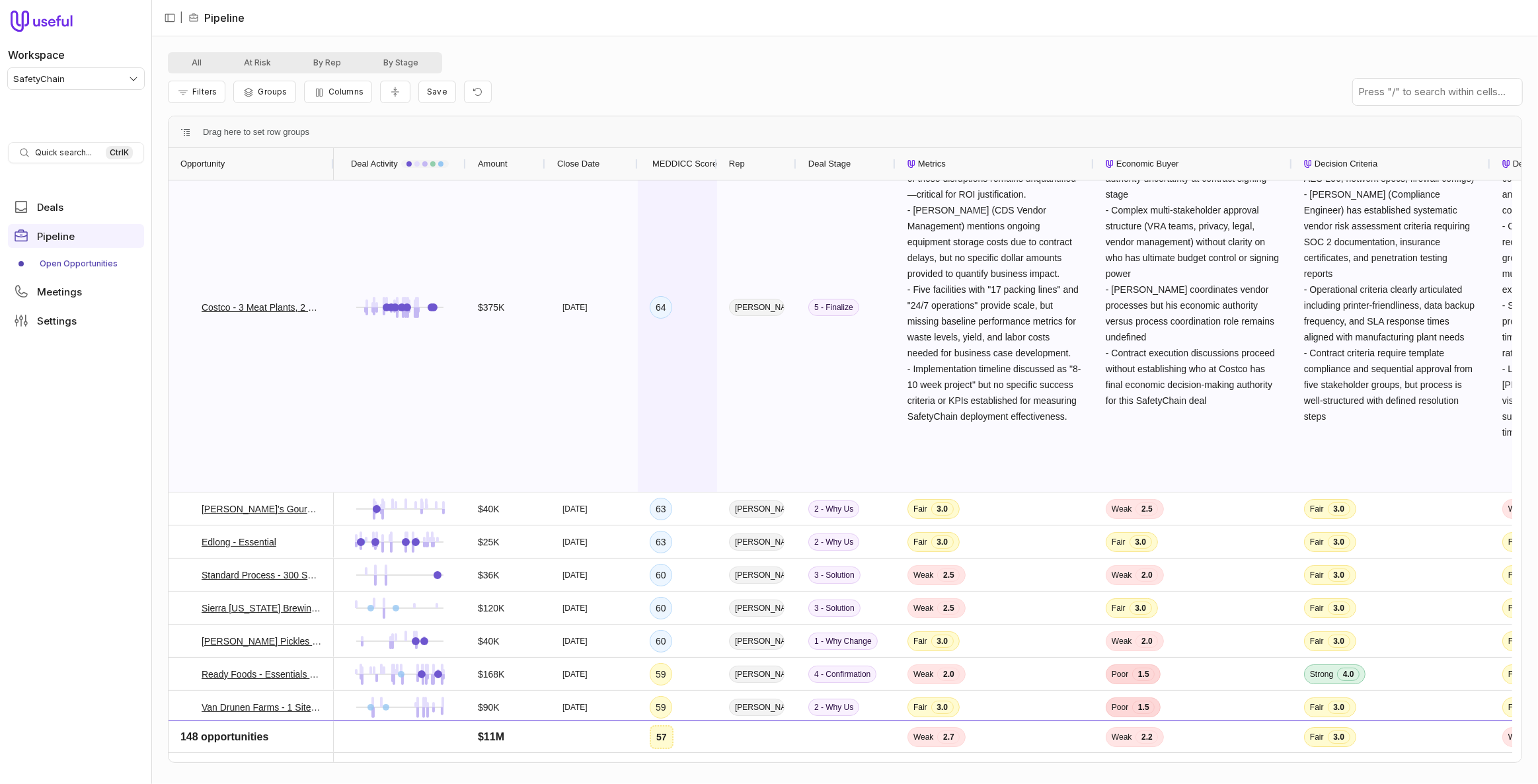
scroll to position [120, 0]
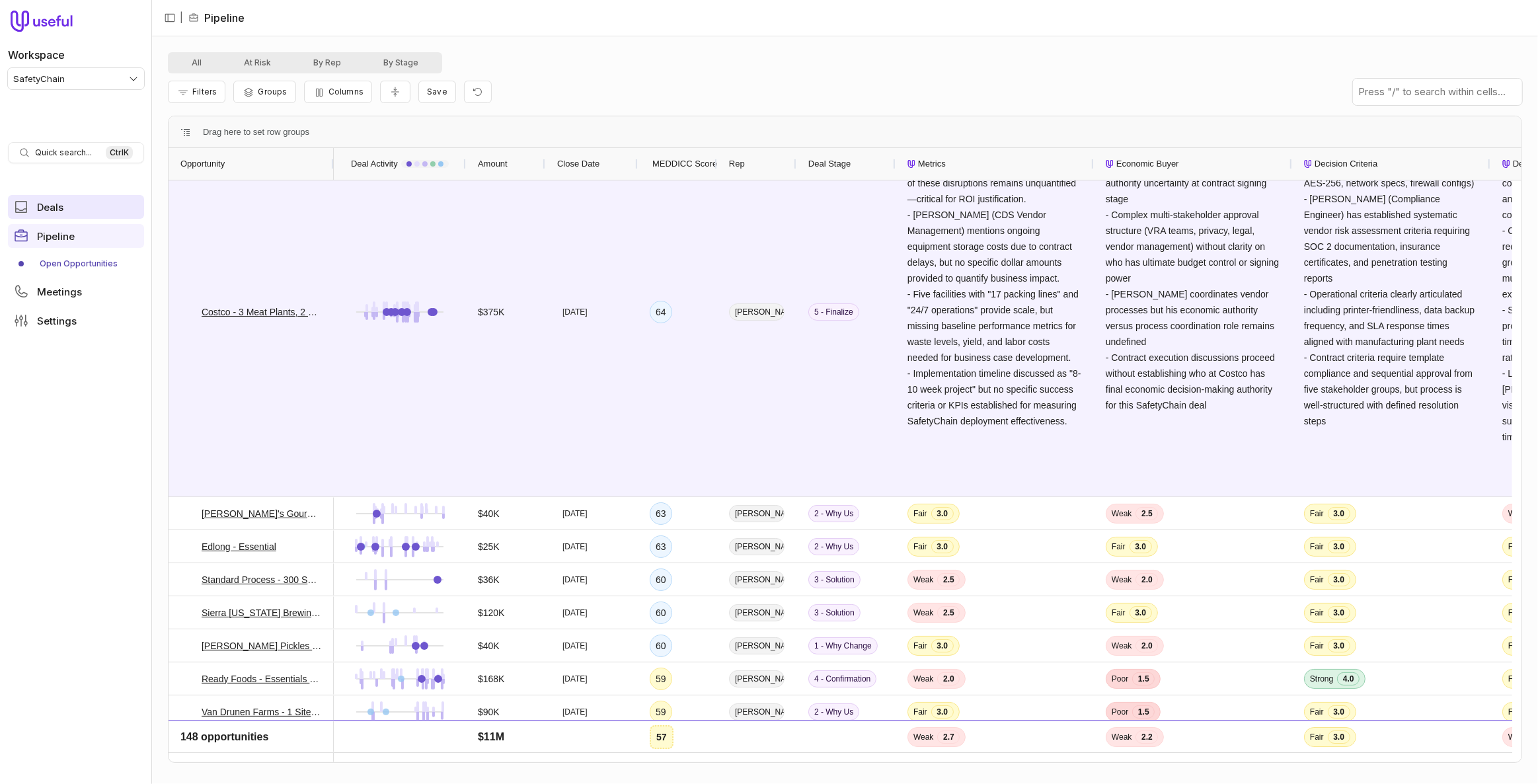
click at [116, 208] on link "Deals" at bounding box center [76, 207] width 136 height 24
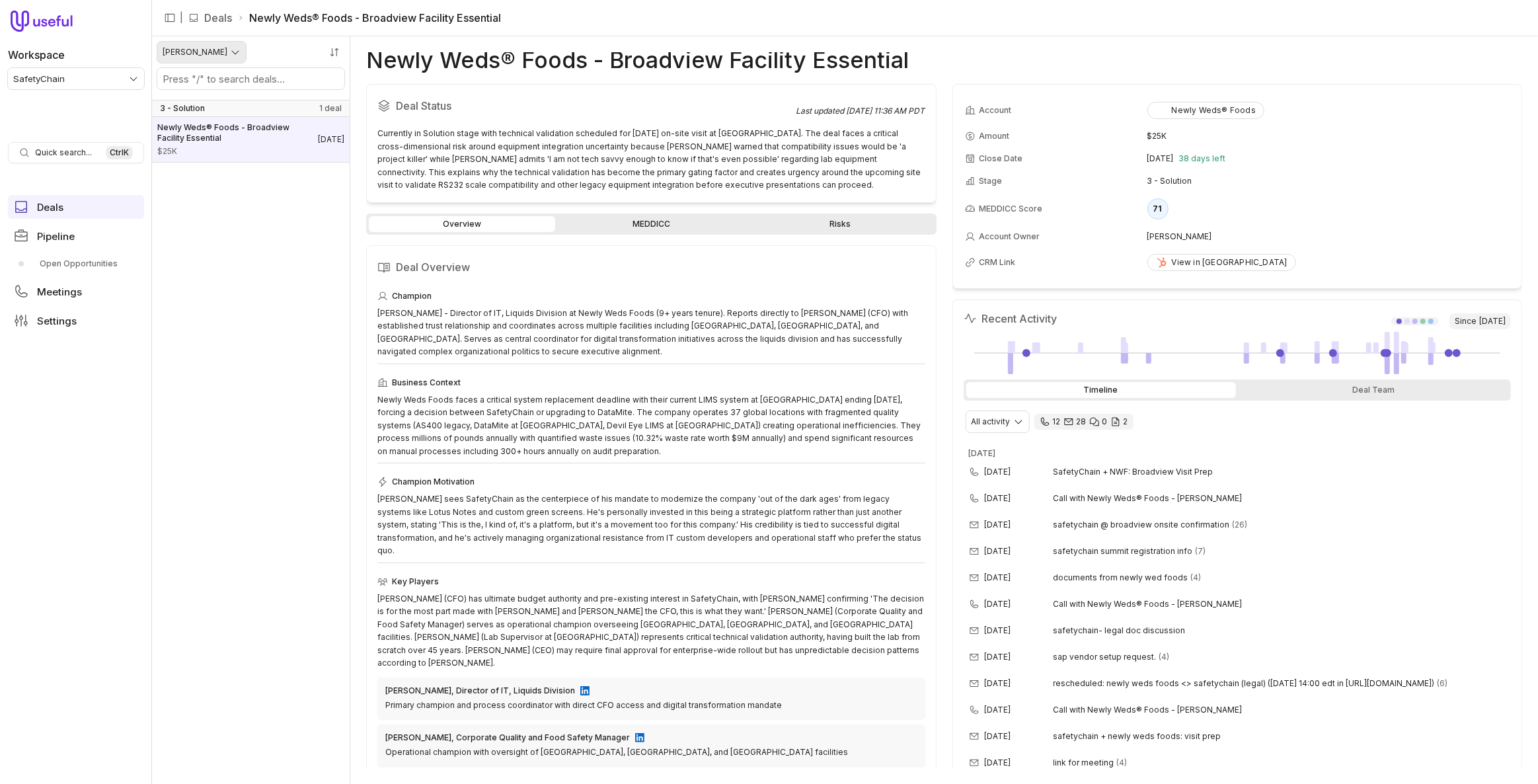
click at [192, 53] on html "Workspace SafetyChain Quick search... Ctrl K Deals Pipeline Open Opportunities …" at bounding box center [769, 392] width 1538 height 784
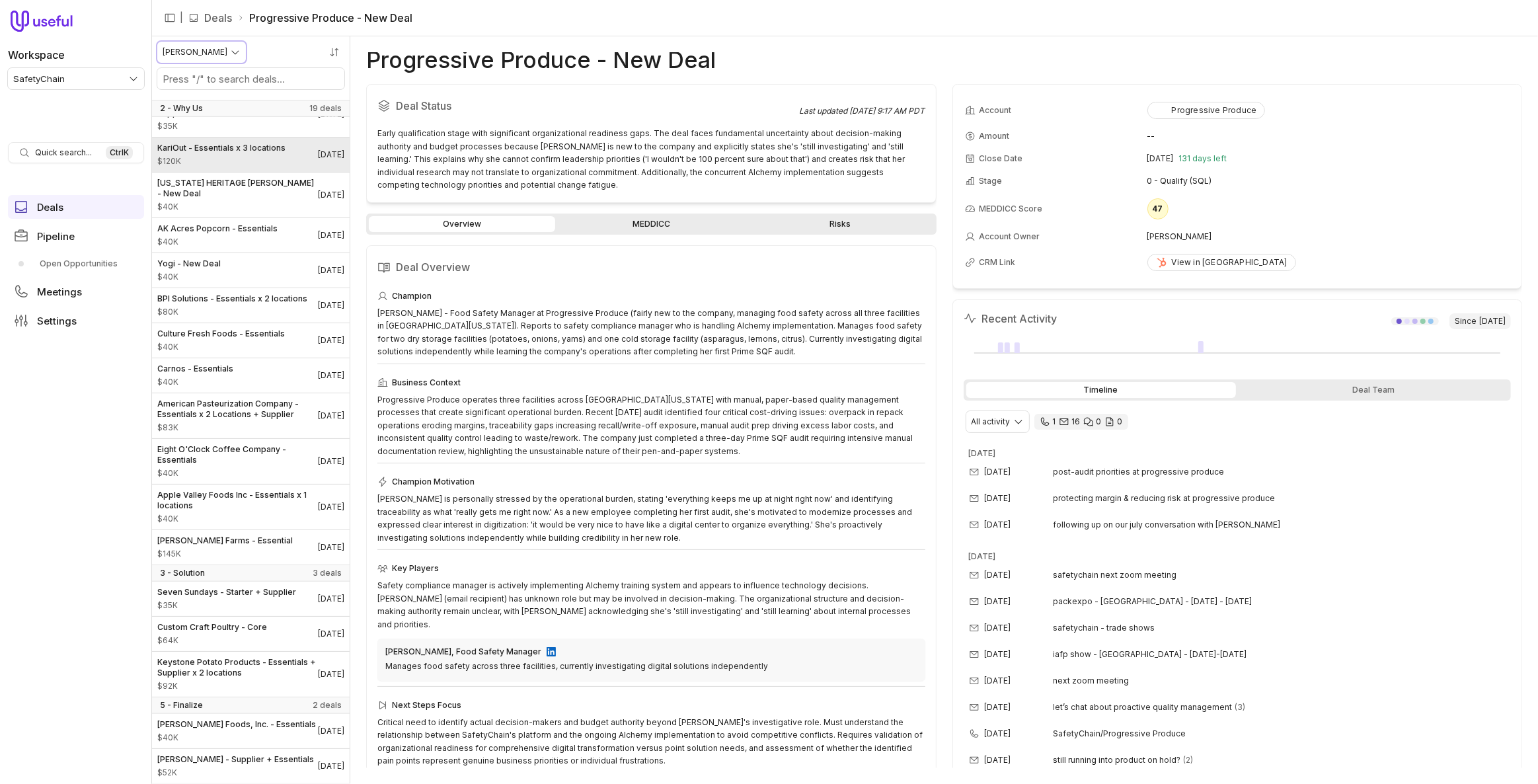
scroll to position [1305, 0]
click at [239, 719] on span "[PERSON_NAME] Foods, Inc. - Essentials" at bounding box center [237, 724] width 159 height 10
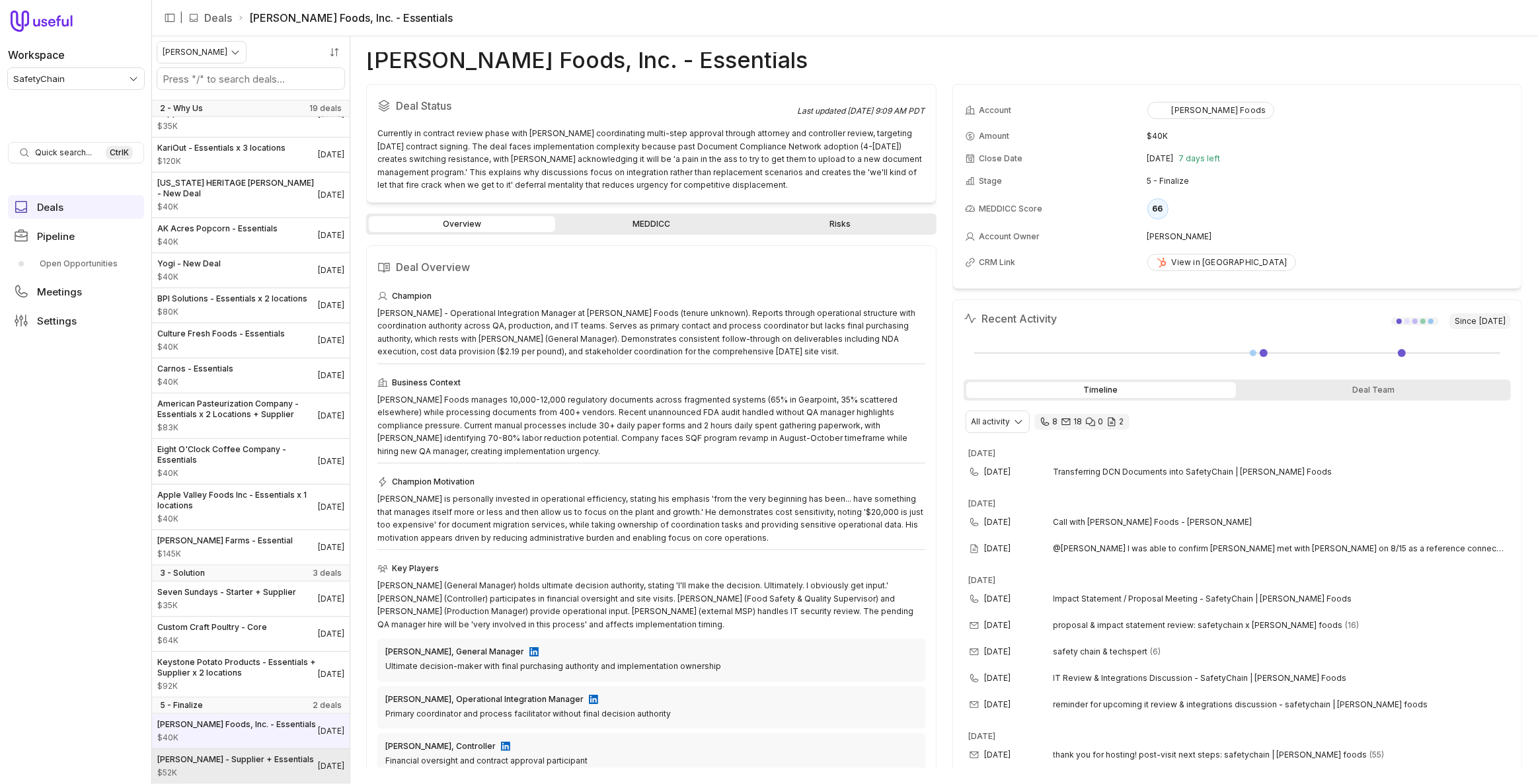
click at [231, 755] on span "[PERSON_NAME] - Supplier + Essentials" at bounding box center [235, 759] width 157 height 10
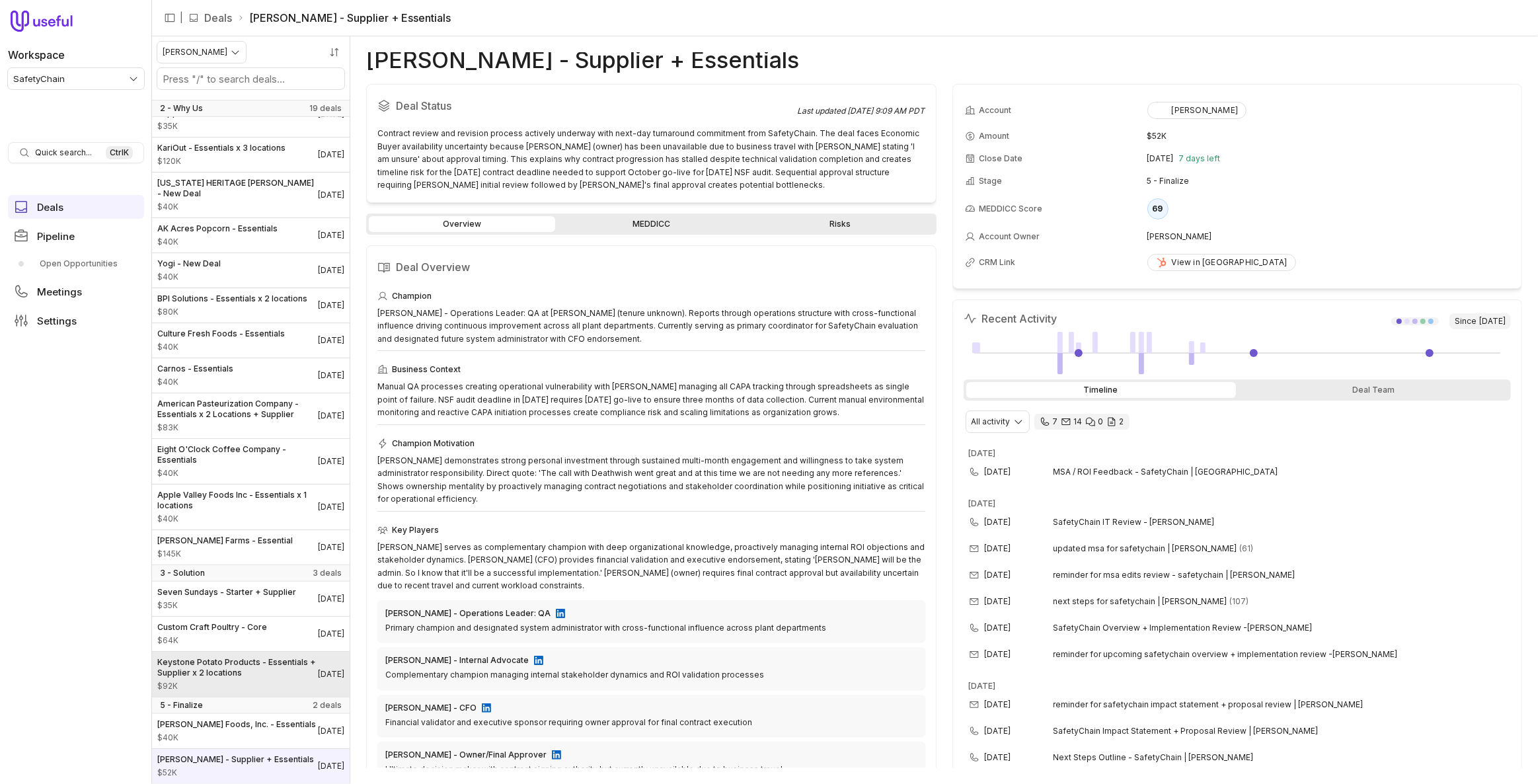
click at [231, 681] on span "$92K" at bounding box center [237, 685] width 161 height 10
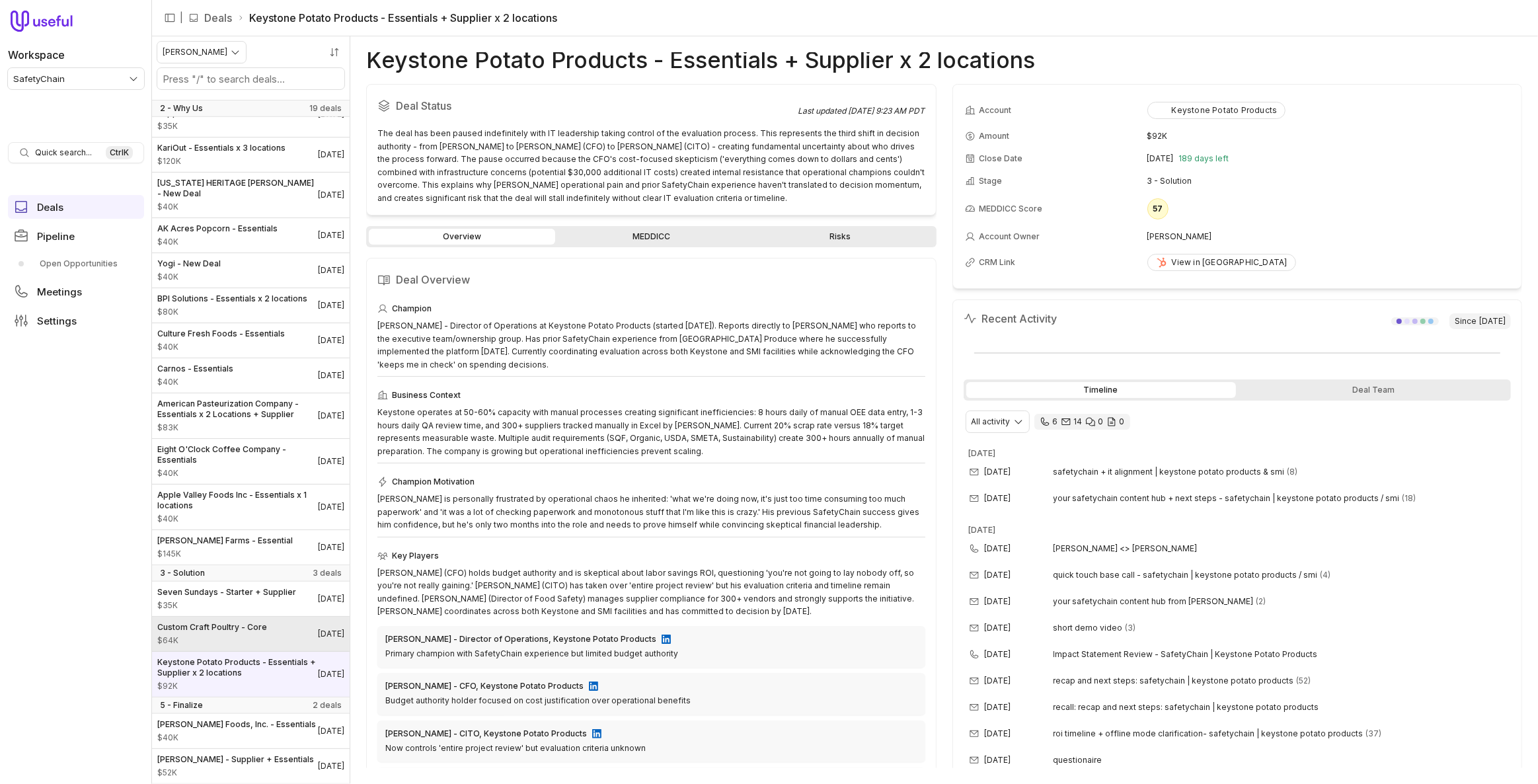
click at [250, 622] on div "Custom Craft Poultry - Core $64K" at bounding box center [212, 633] width 109 height 24
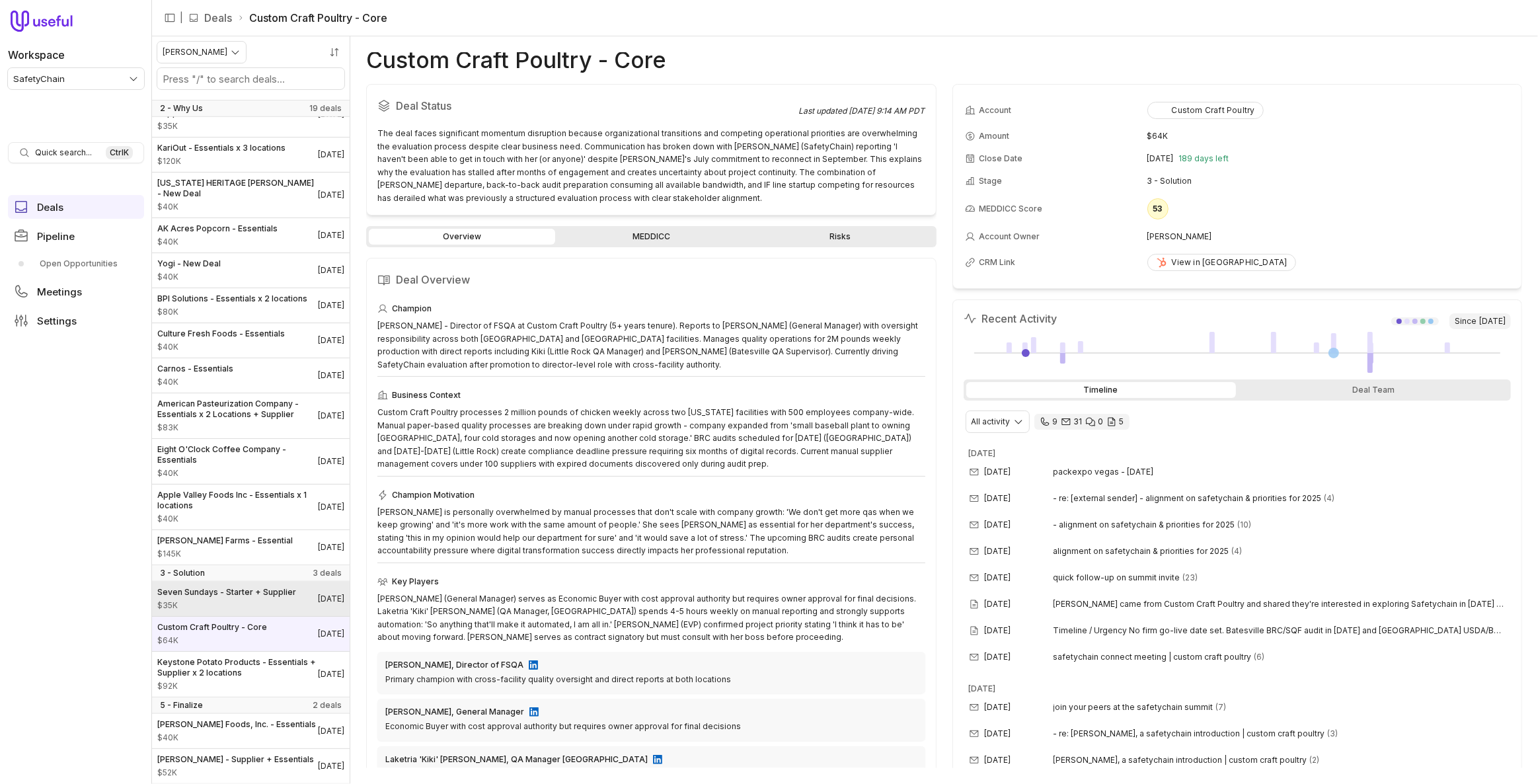
click at [244, 587] on span "Seven Sundays - Starter + Supplier" at bounding box center [226, 592] width 139 height 10
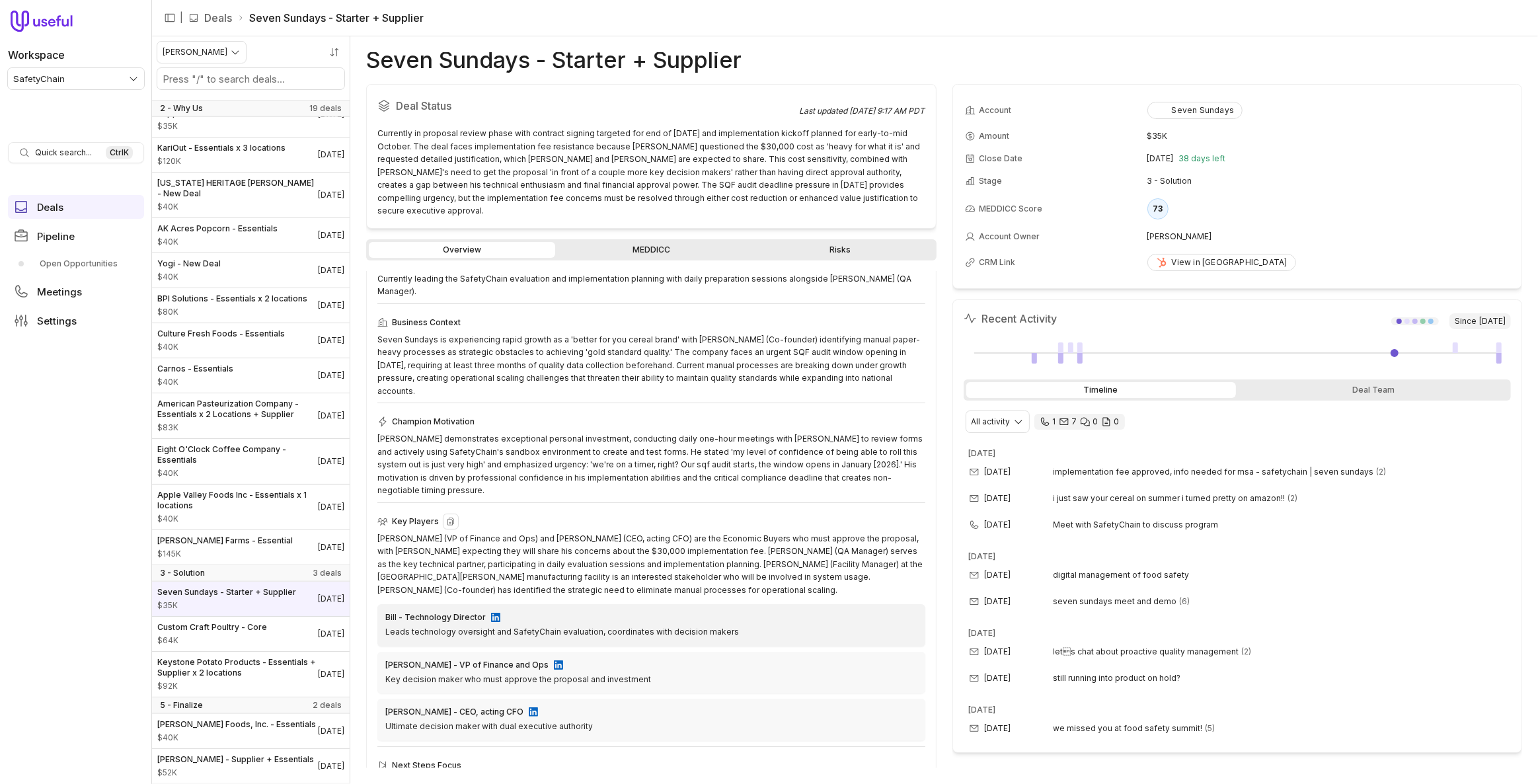
scroll to position [88, 0]
click at [218, 536] on span "[PERSON_NAME] Farms - Essential" at bounding box center [225, 540] width 135 height 10
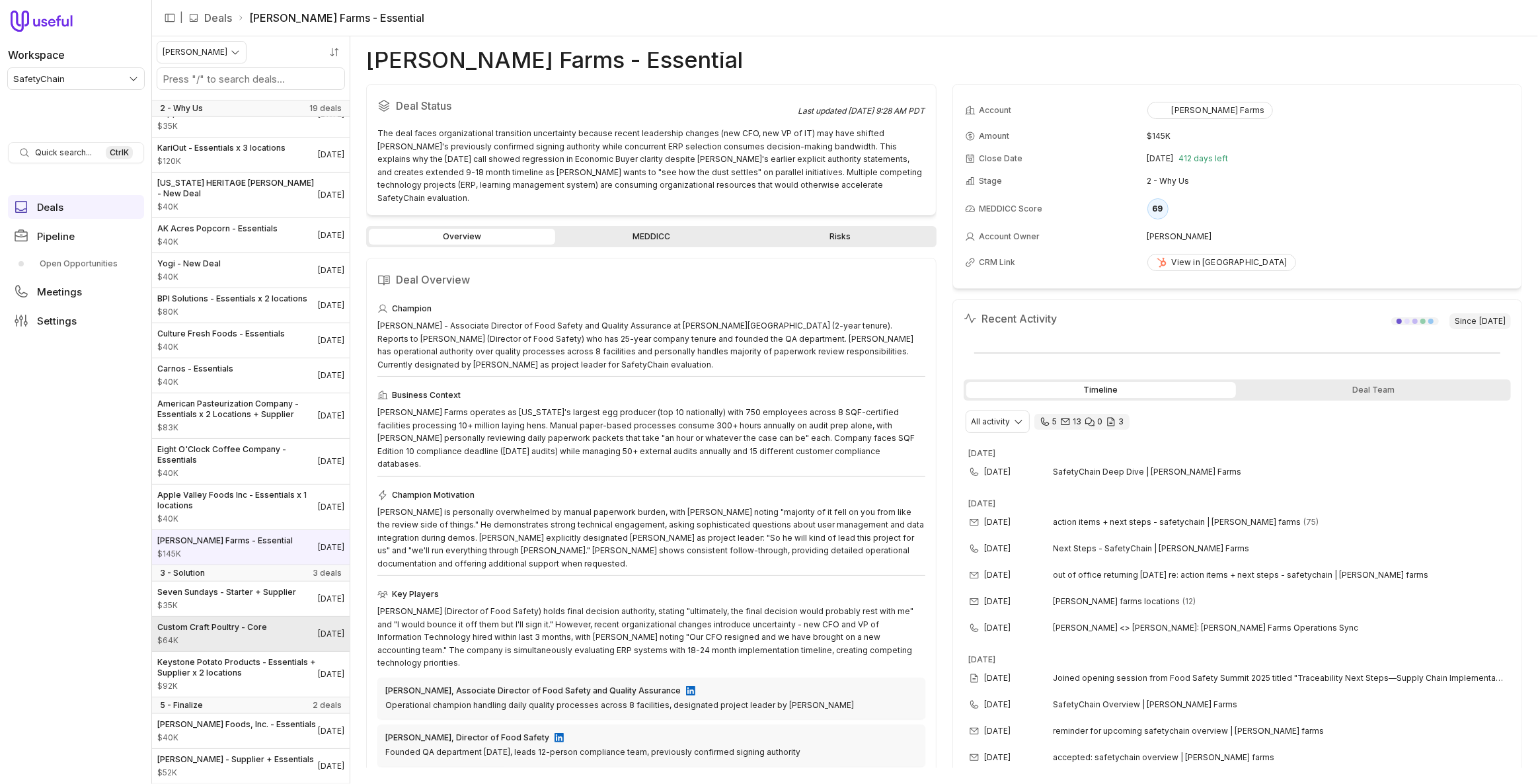
click at [230, 622] on span "Custom Craft Poultry - Core" at bounding box center [212, 627] width 109 height 10
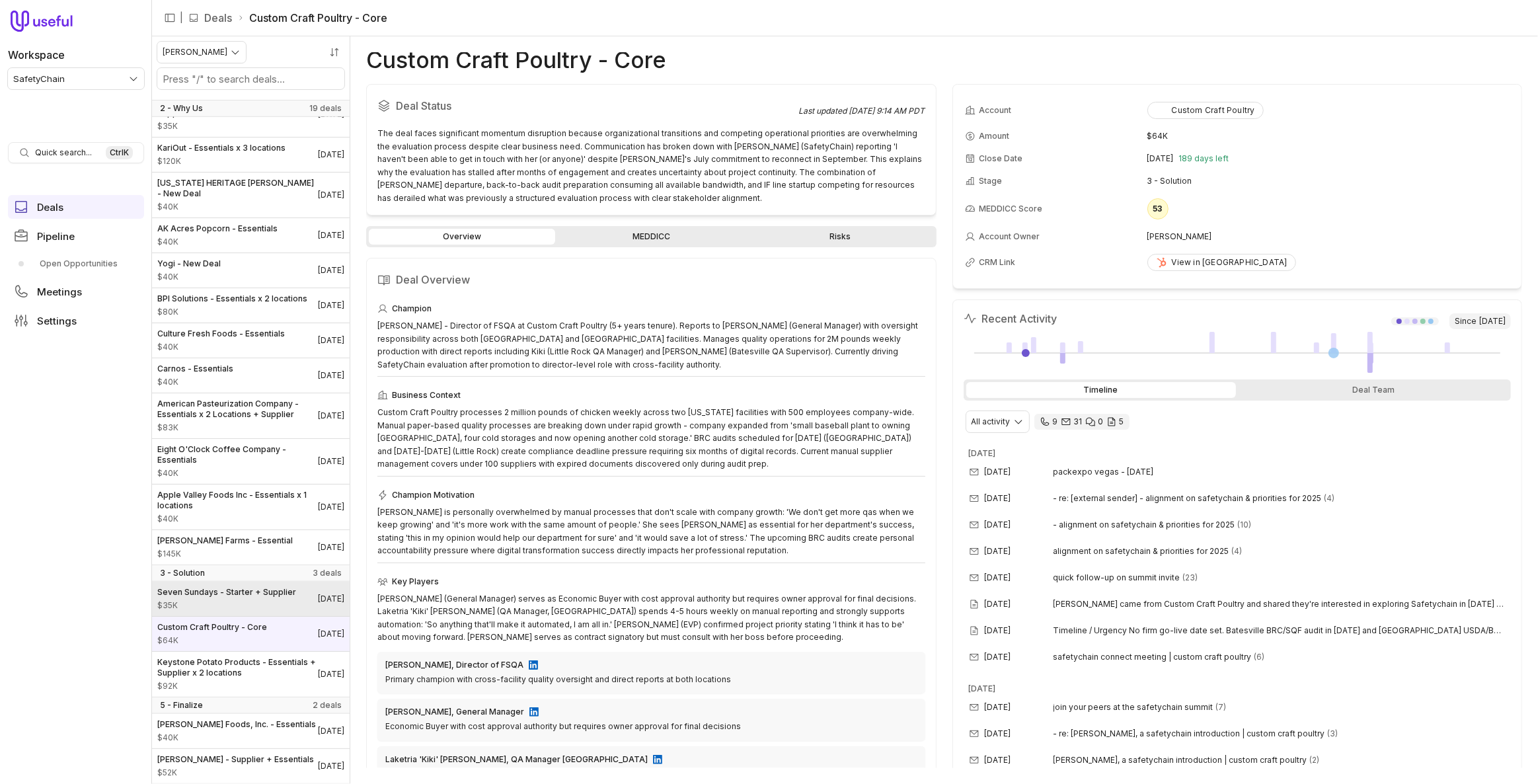
click at [239, 587] on div "Seven Sundays - Starter + Supplier $35K" at bounding box center [226, 599] width 139 height 24
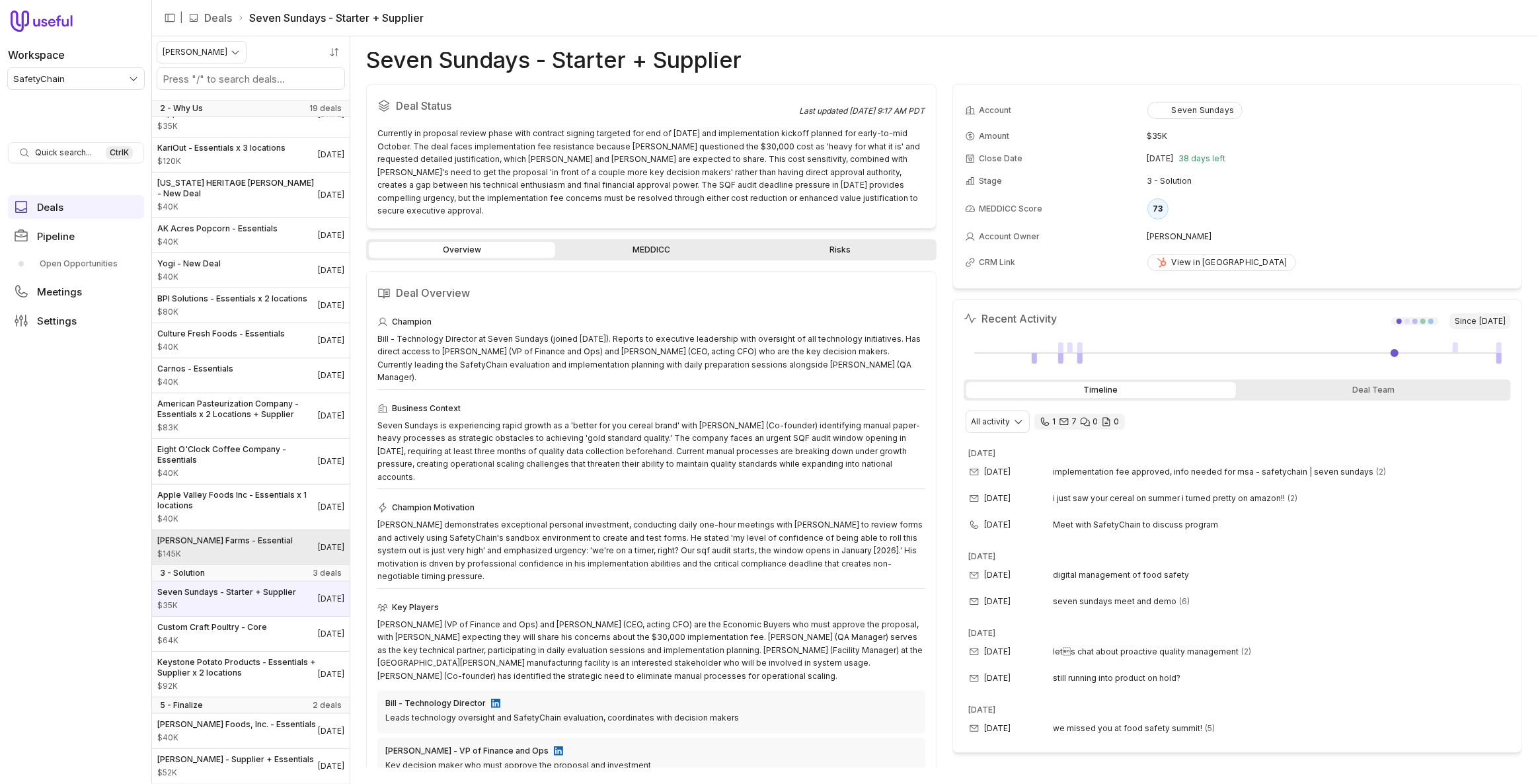
click at [237, 530] on link "[PERSON_NAME] Farms - Essential $145K [DATE]" at bounding box center [250, 547] width 198 height 34
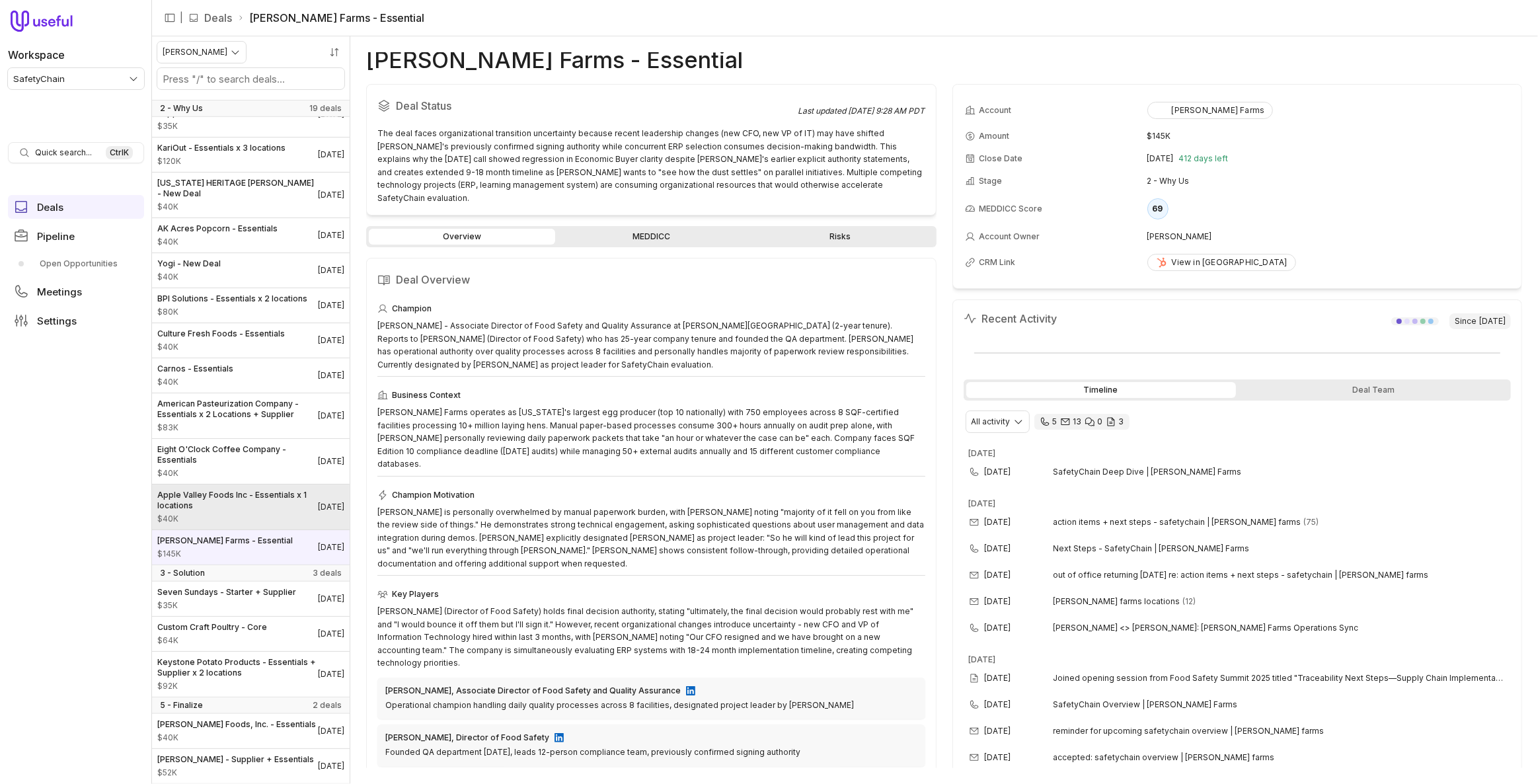
click at [239, 490] on span "Apple Valley Foods Inc - Essentials x 1 locations" at bounding box center [237, 500] width 161 height 21
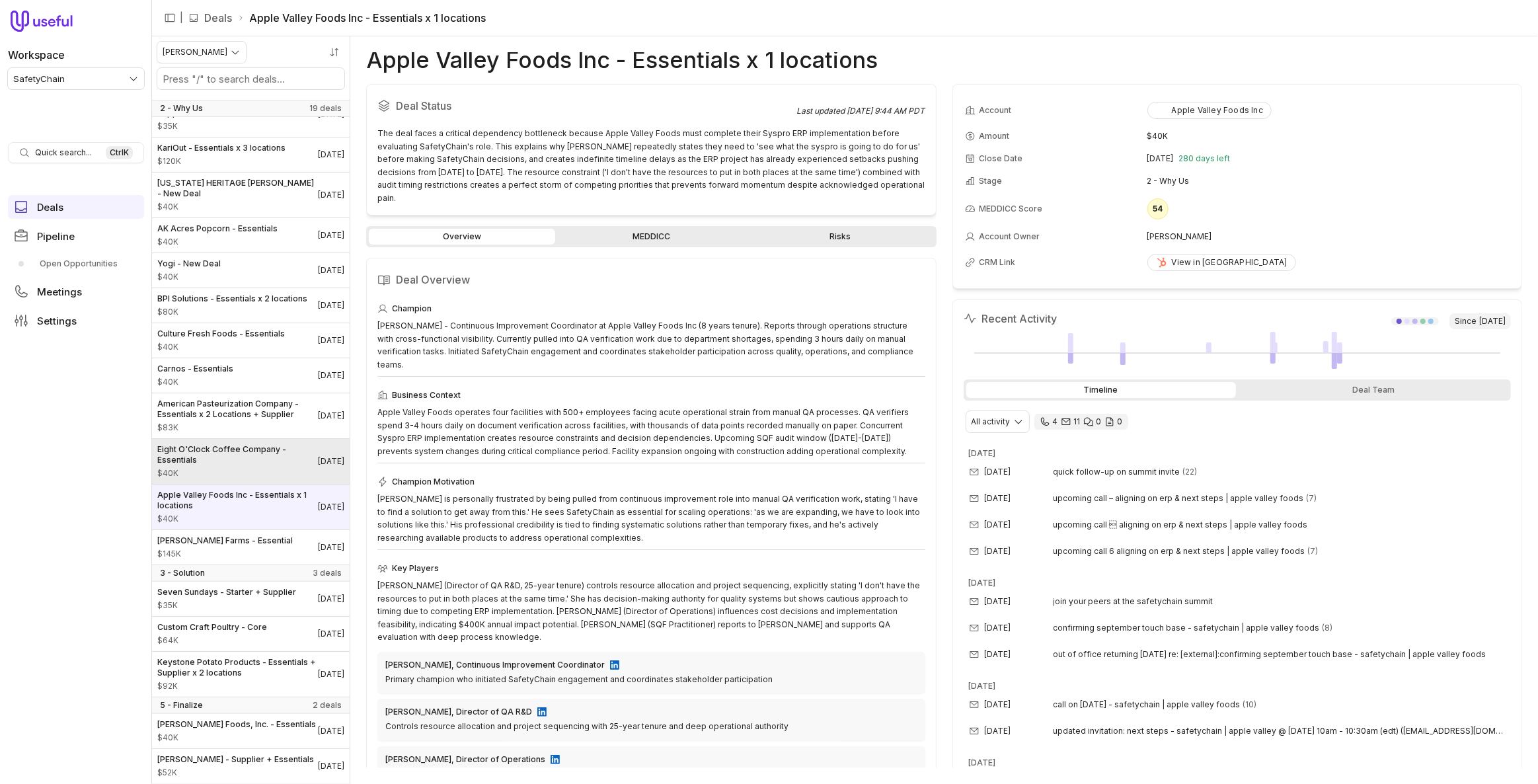
click at [237, 444] on span "Eight O'Clock Coffee Company - Essentials" at bounding box center [237, 454] width 161 height 21
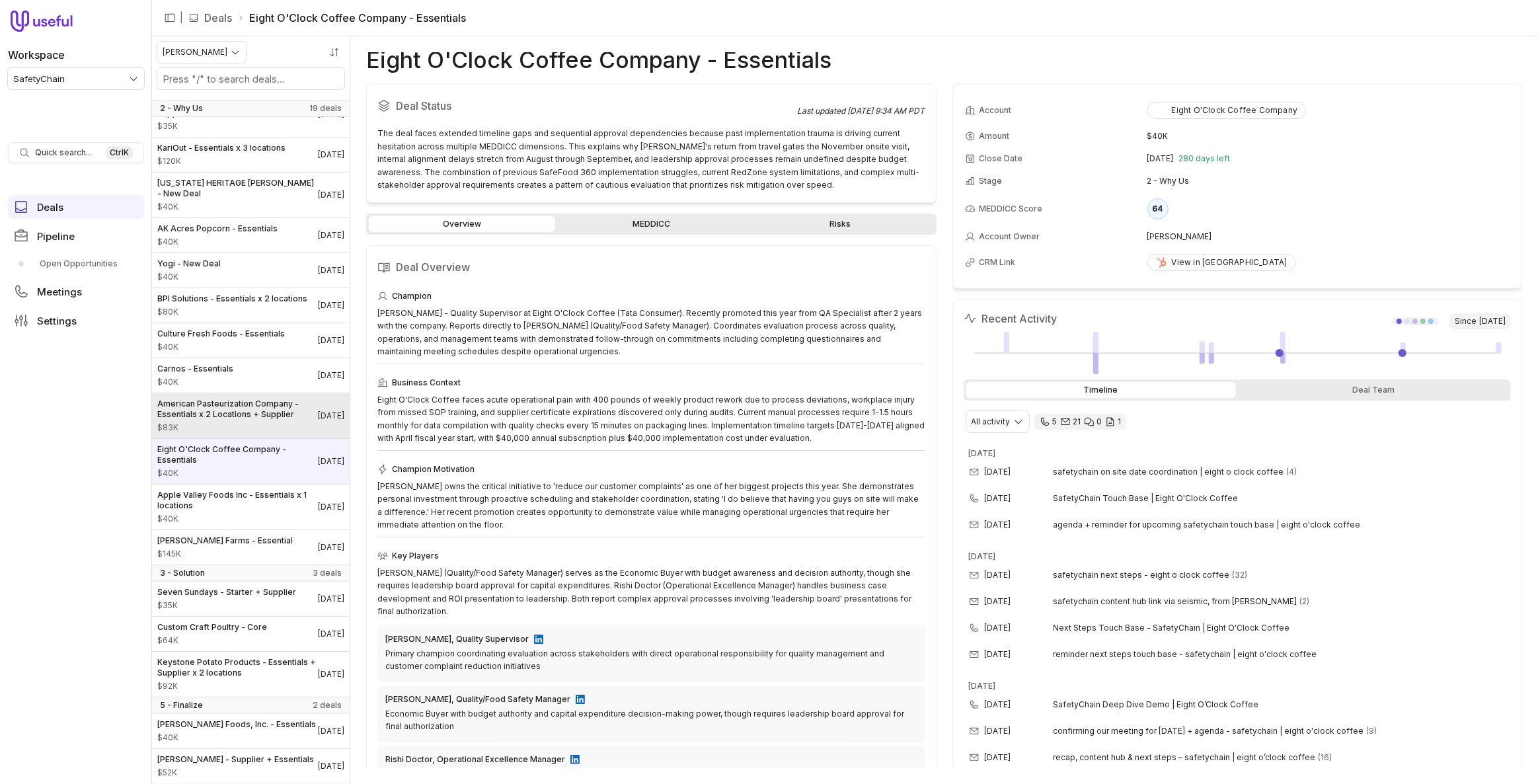
click at [237, 422] on span "$83K" at bounding box center [237, 427] width 161 height 10
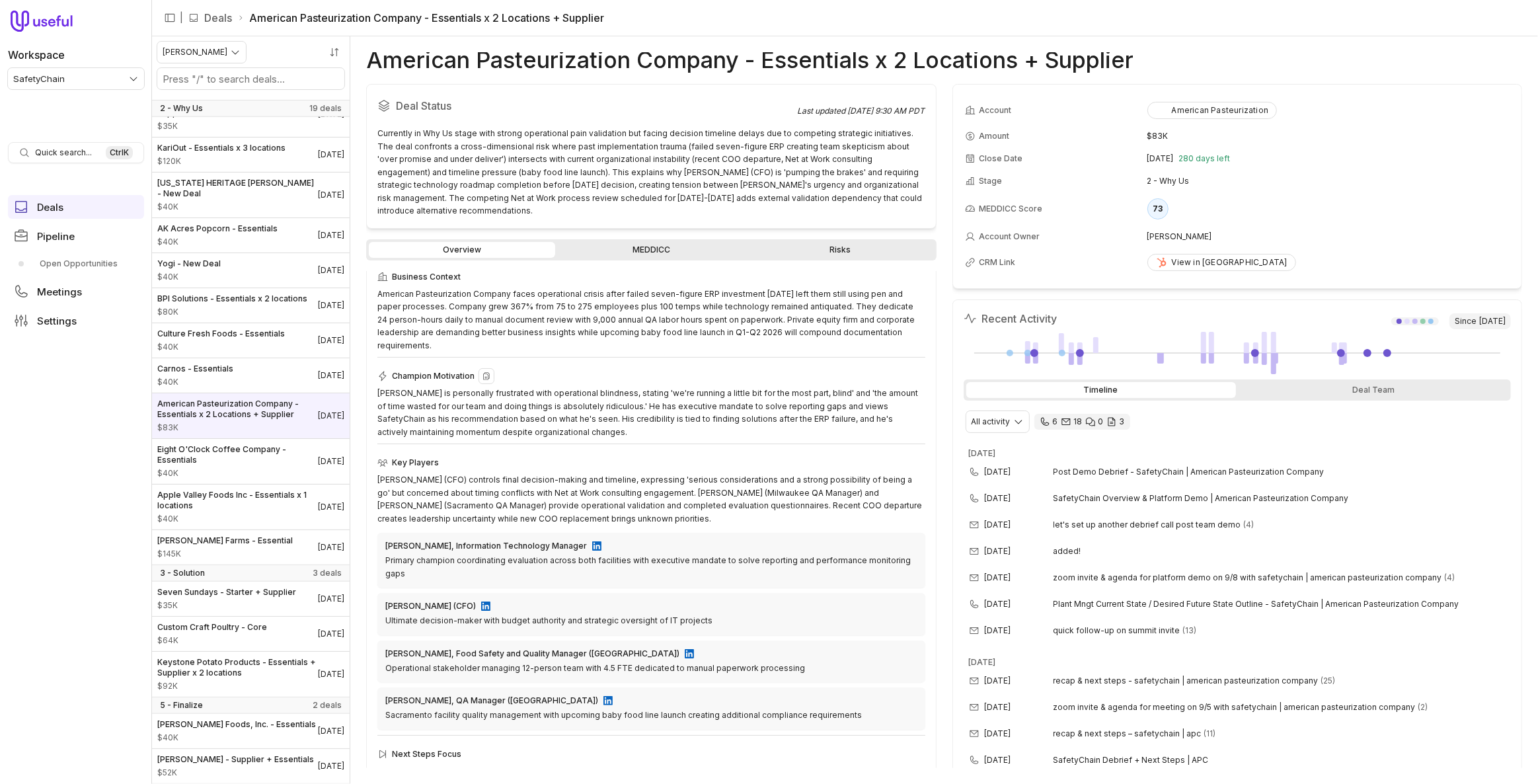
scroll to position [161, 0]
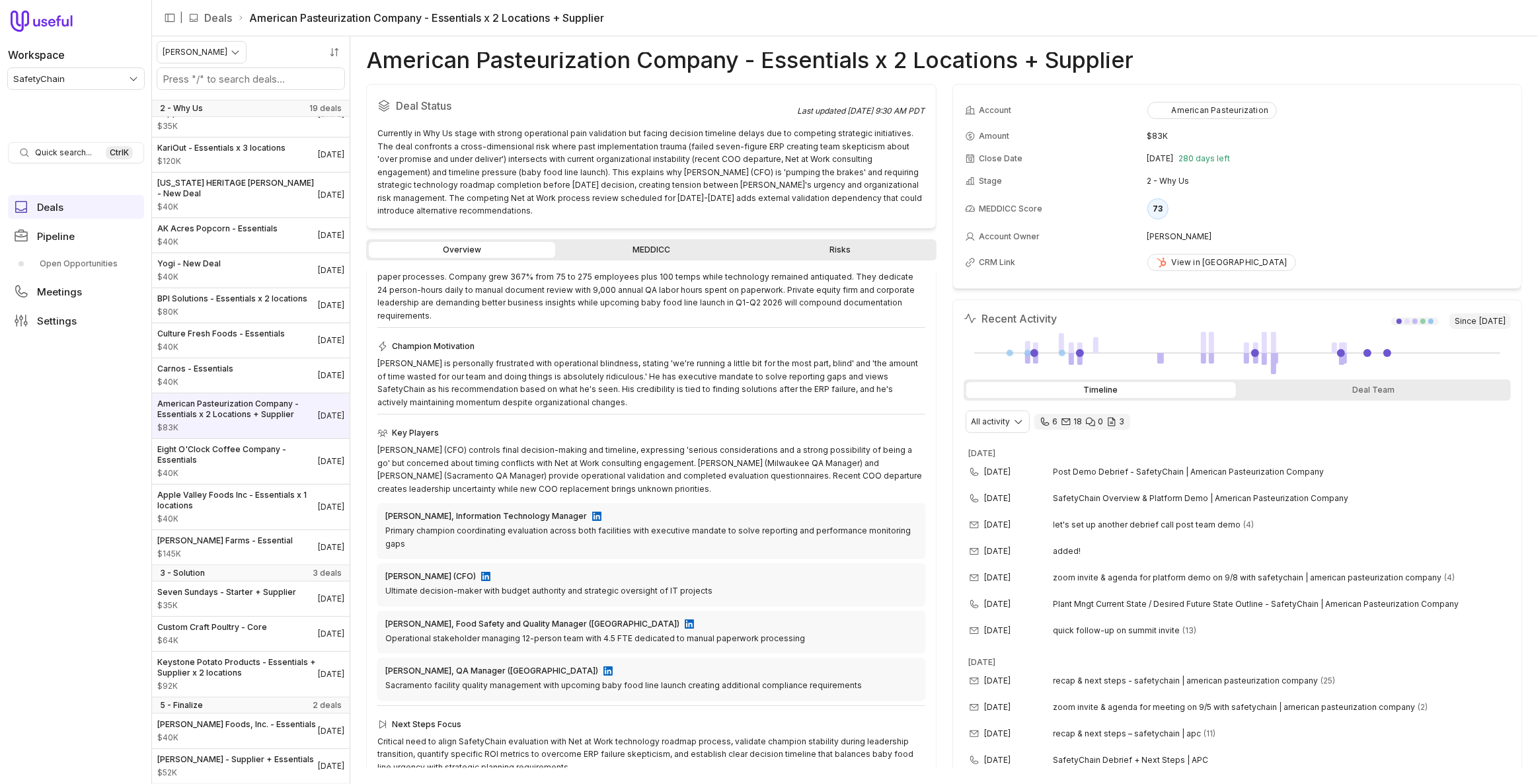
click at [101, 28] on div at bounding box center [77, 23] width 133 height 26
